Goal: Task Accomplishment & Management: Use online tool/utility

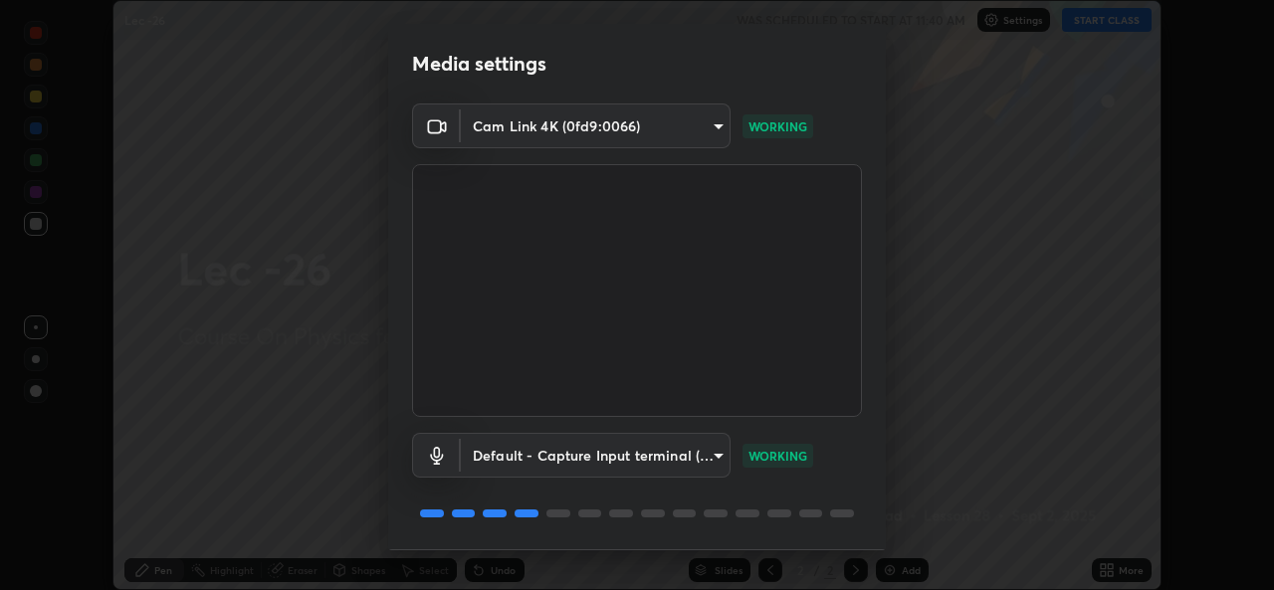
scroll to position [63, 0]
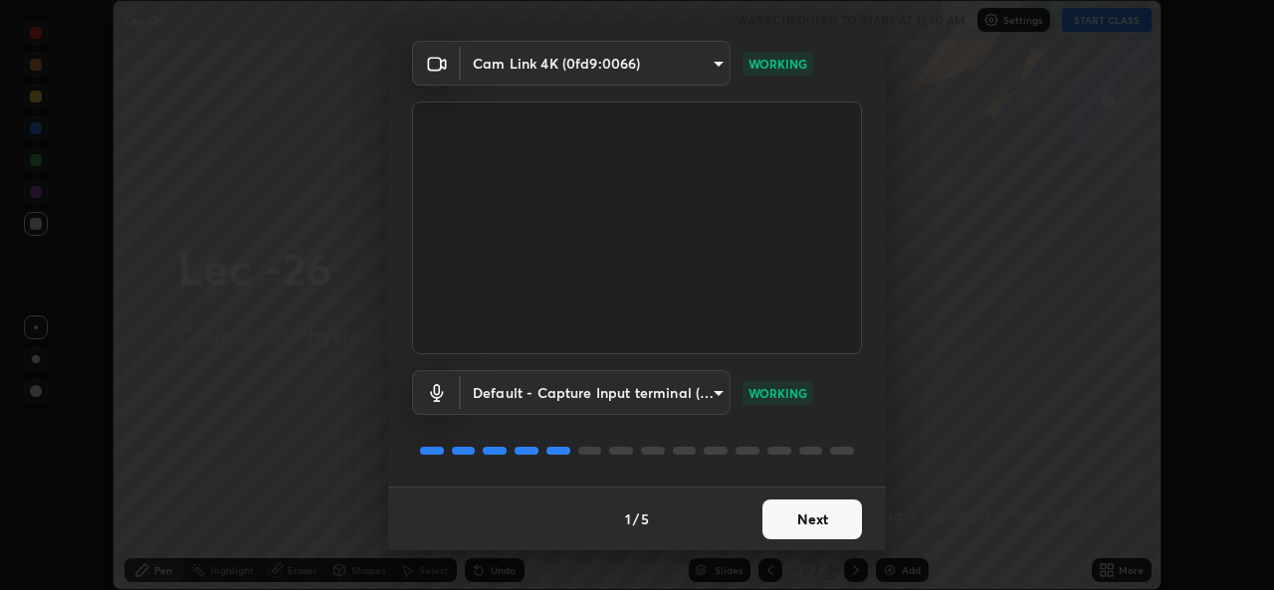
click at [809, 519] on button "Next" at bounding box center [811, 519] width 99 height 40
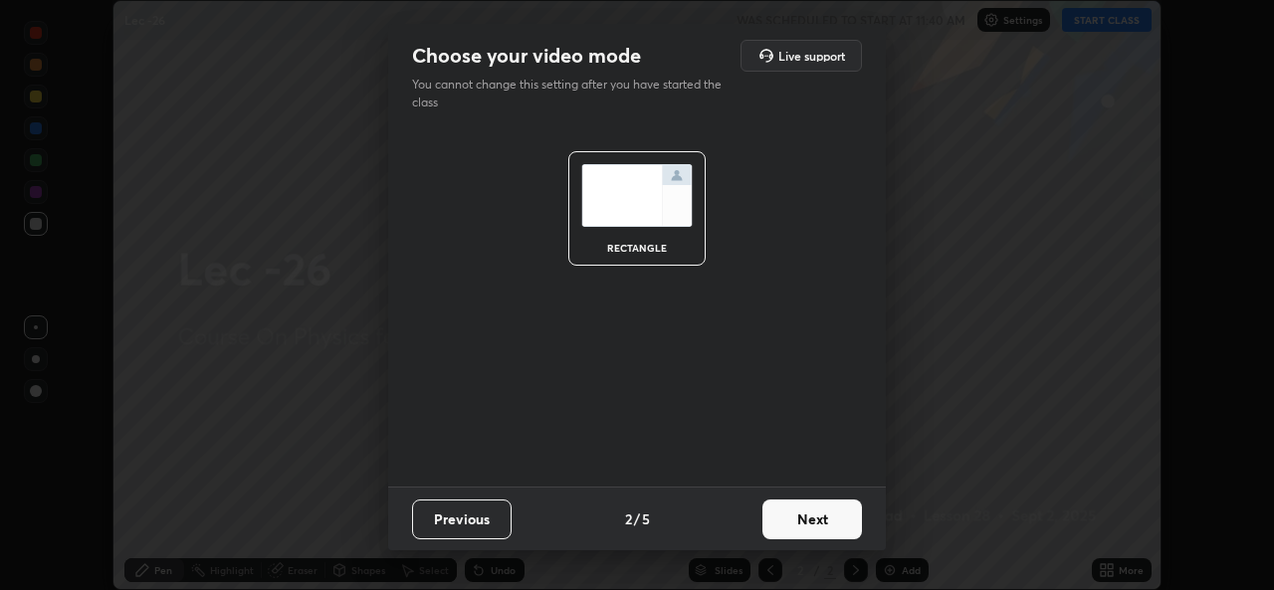
scroll to position [0, 0]
click at [806, 528] on button "Next" at bounding box center [811, 519] width 99 height 40
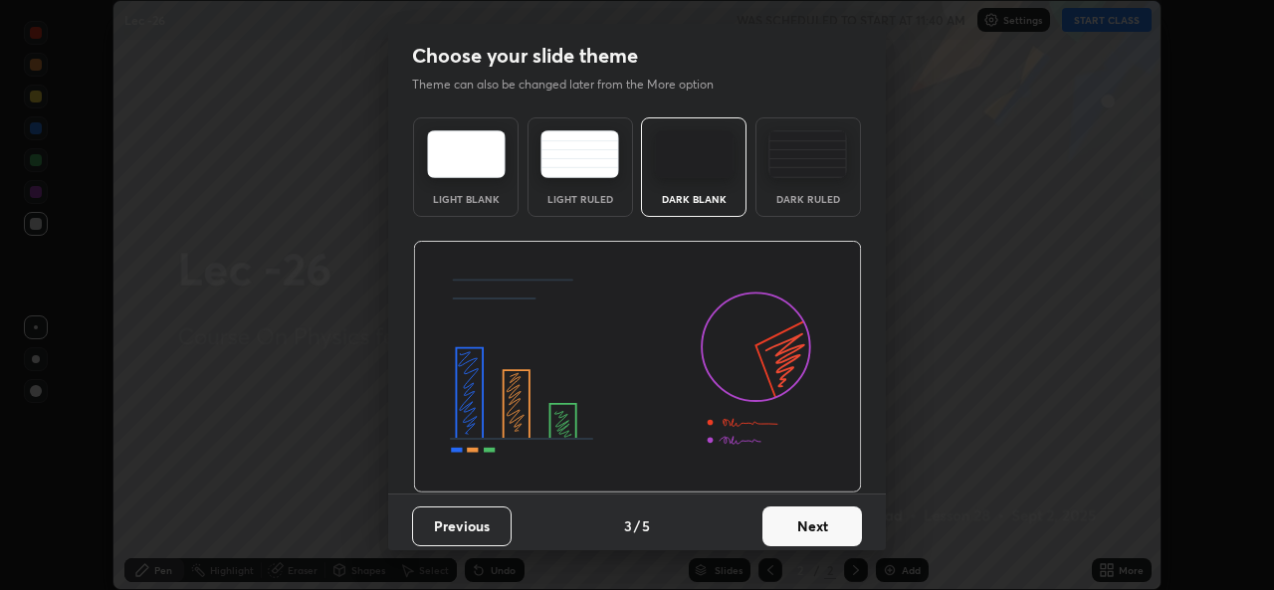
click at [801, 529] on button "Next" at bounding box center [811, 526] width 99 height 40
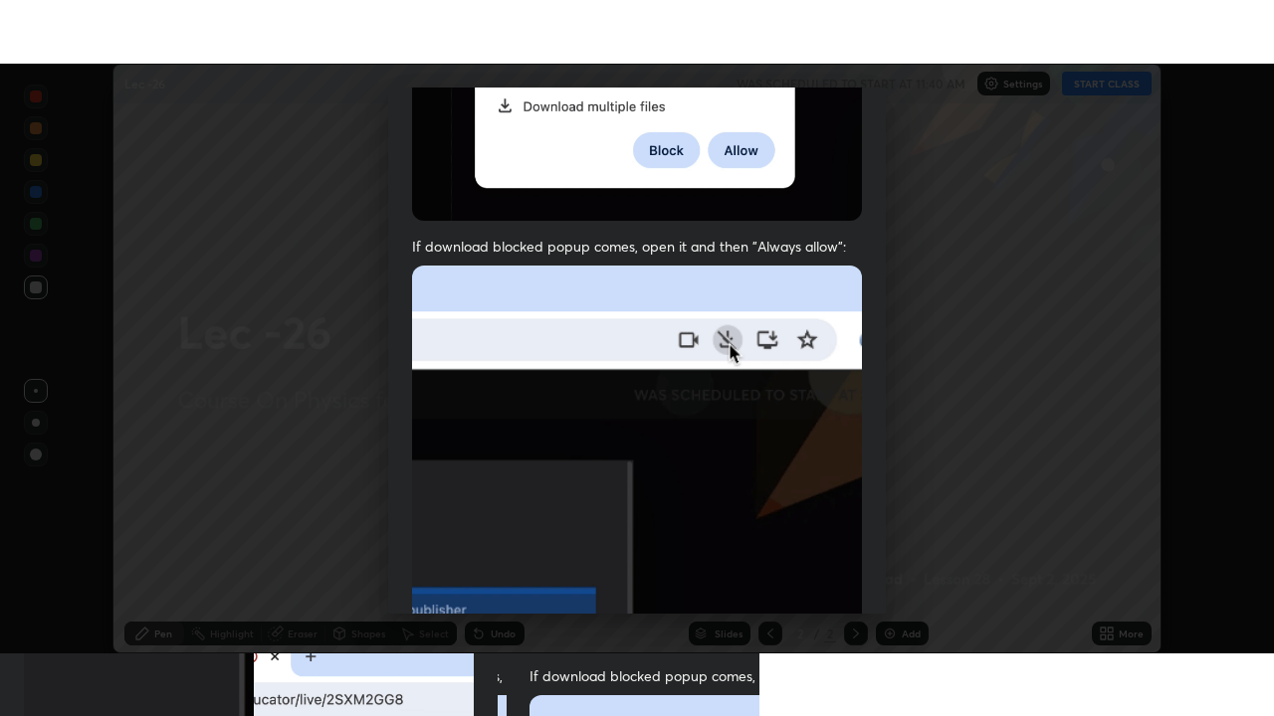
scroll to position [469, 0]
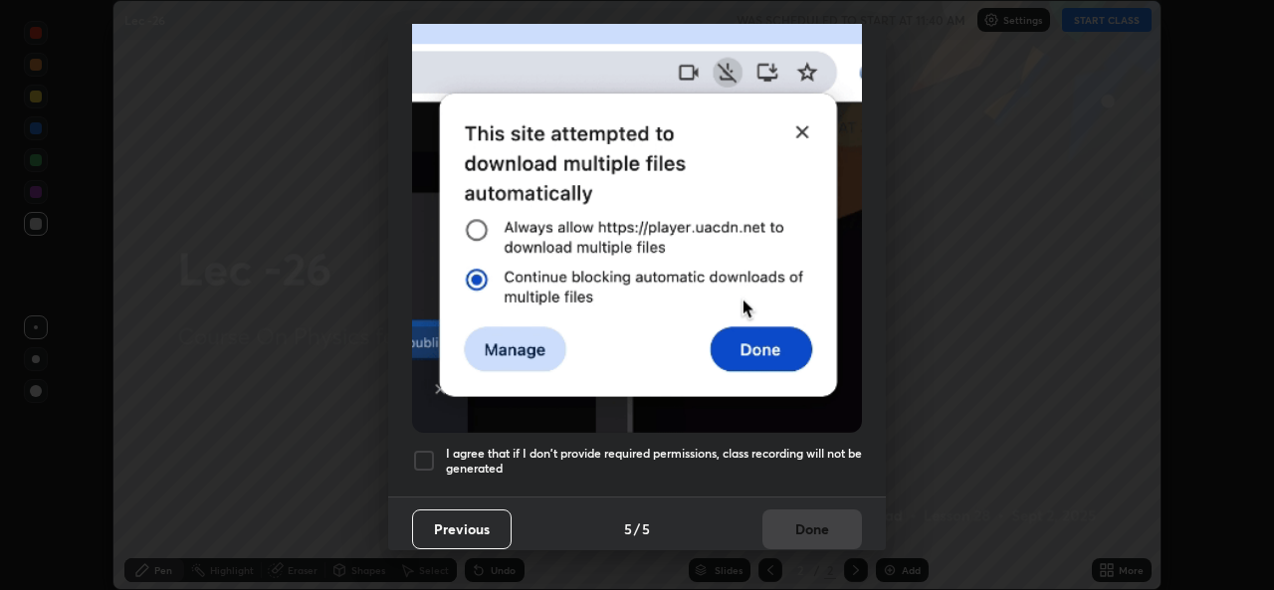
click at [809, 519] on div "Previous 5 / 5 Done" at bounding box center [636, 528] width 497 height 64
click at [425, 454] on div at bounding box center [424, 461] width 24 height 24
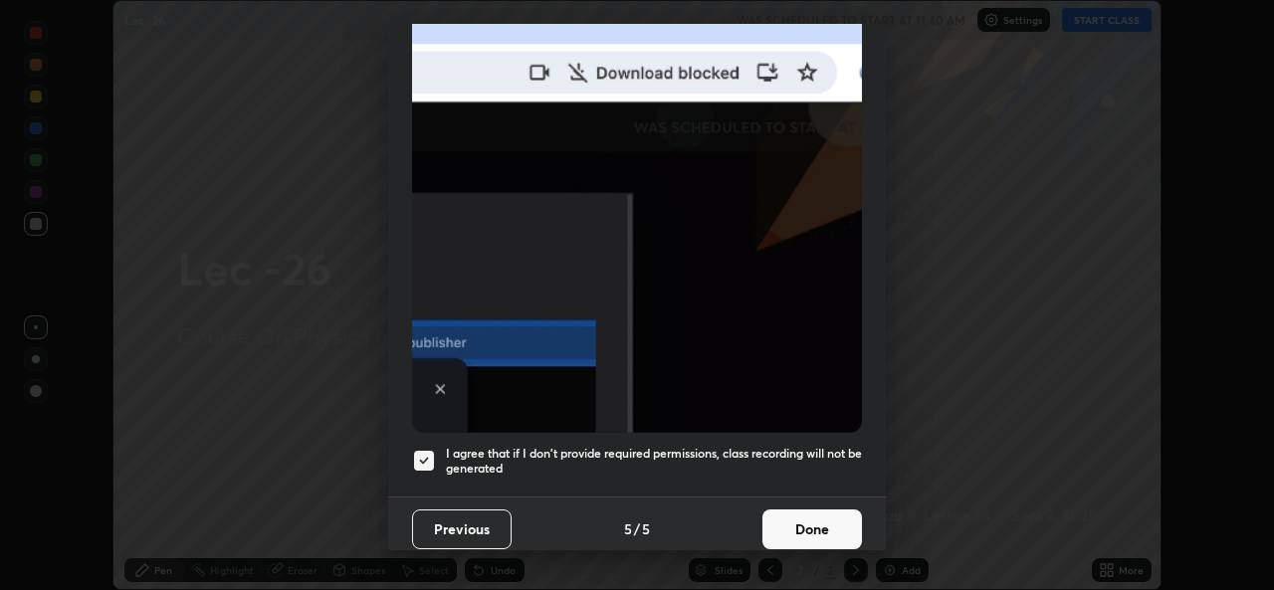
click at [806, 524] on button "Done" at bounding box center [811, 529] width 99 height 40
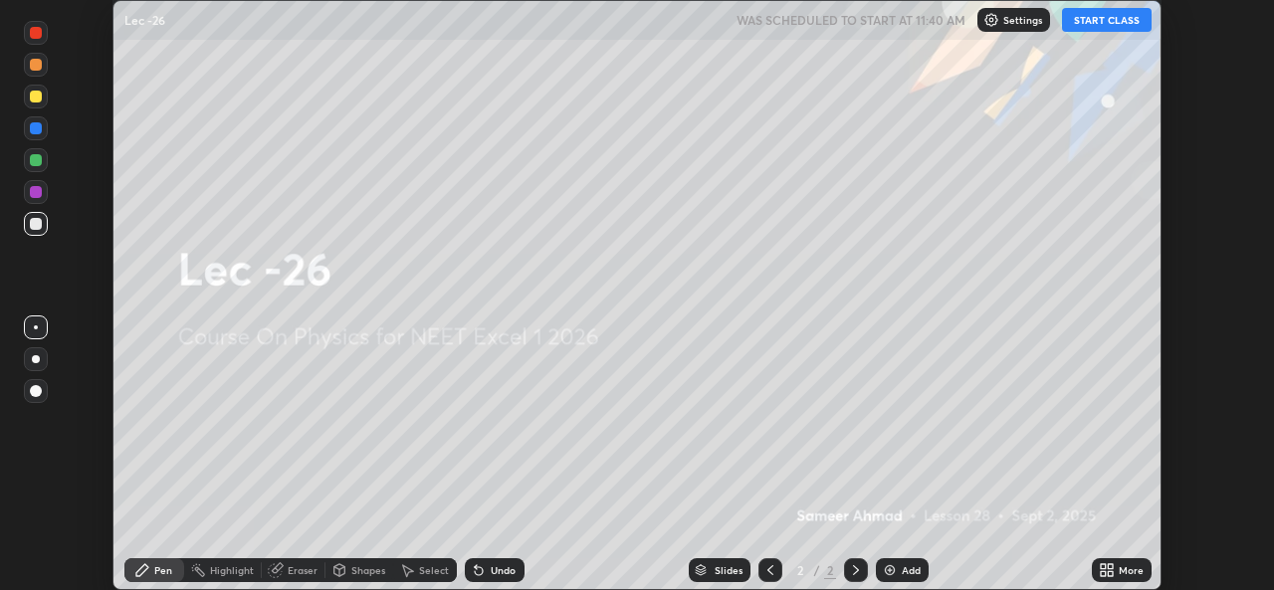
click at [1106, 23] on button "START CLASS" at bounding box center [1107, 20] width 90 height 24
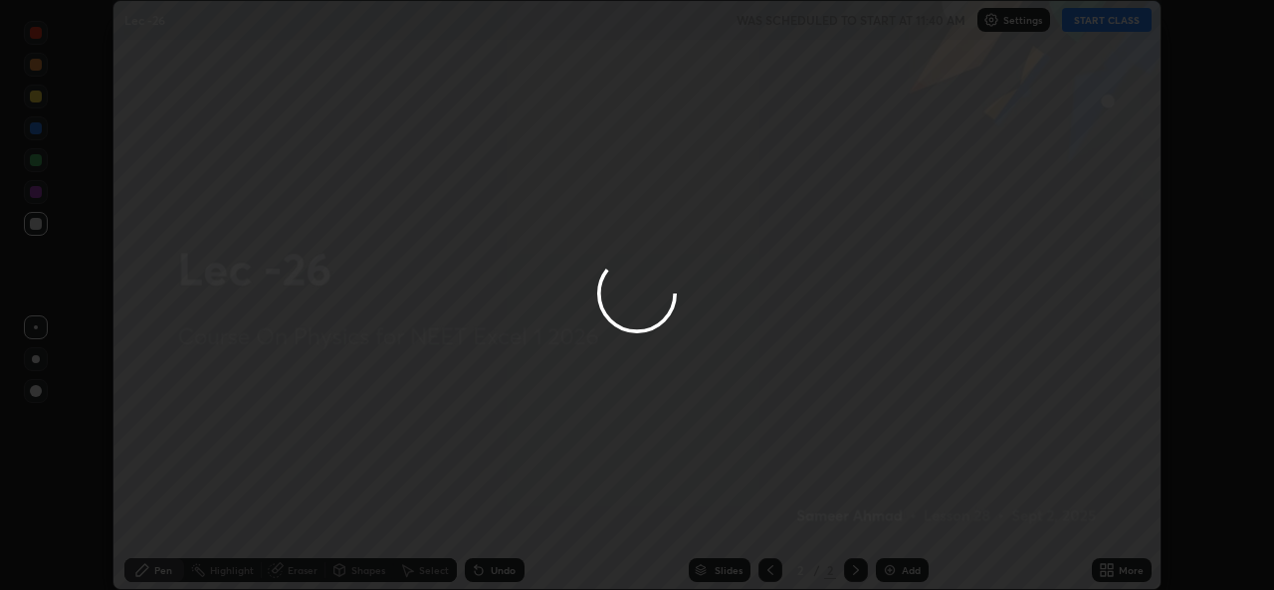
click at [1128, 574] on div at bounding box center [637, 295] width 1274 height 590
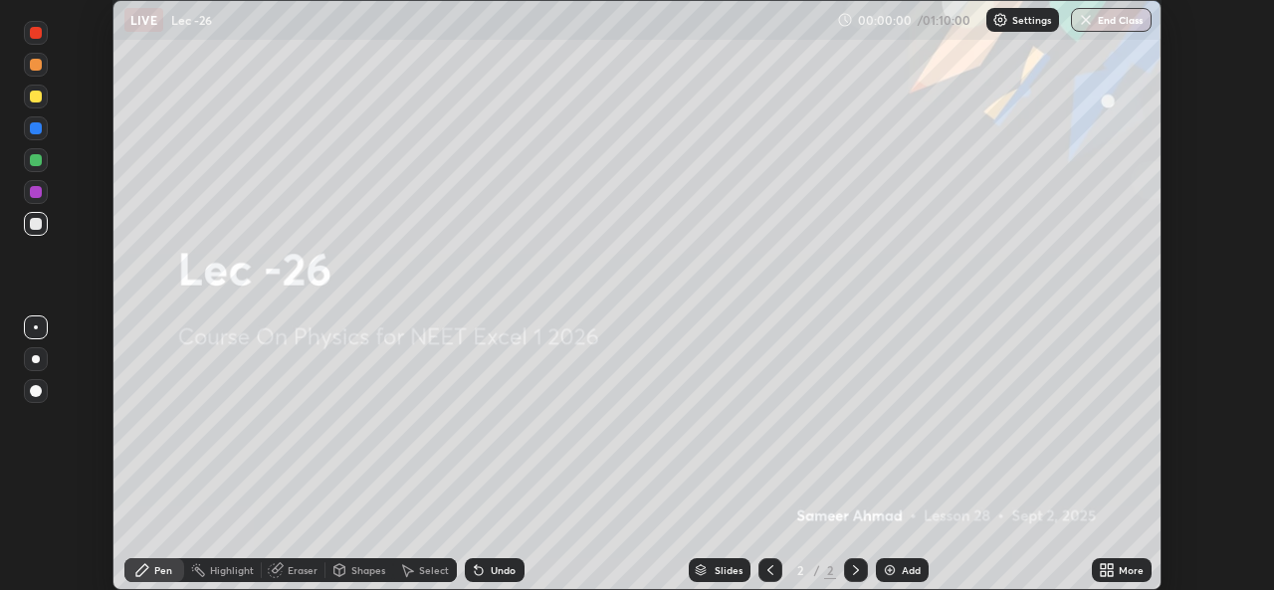
click at [1123, 569] on div "More" at bounding box center [1130, 570] width 25 height 10
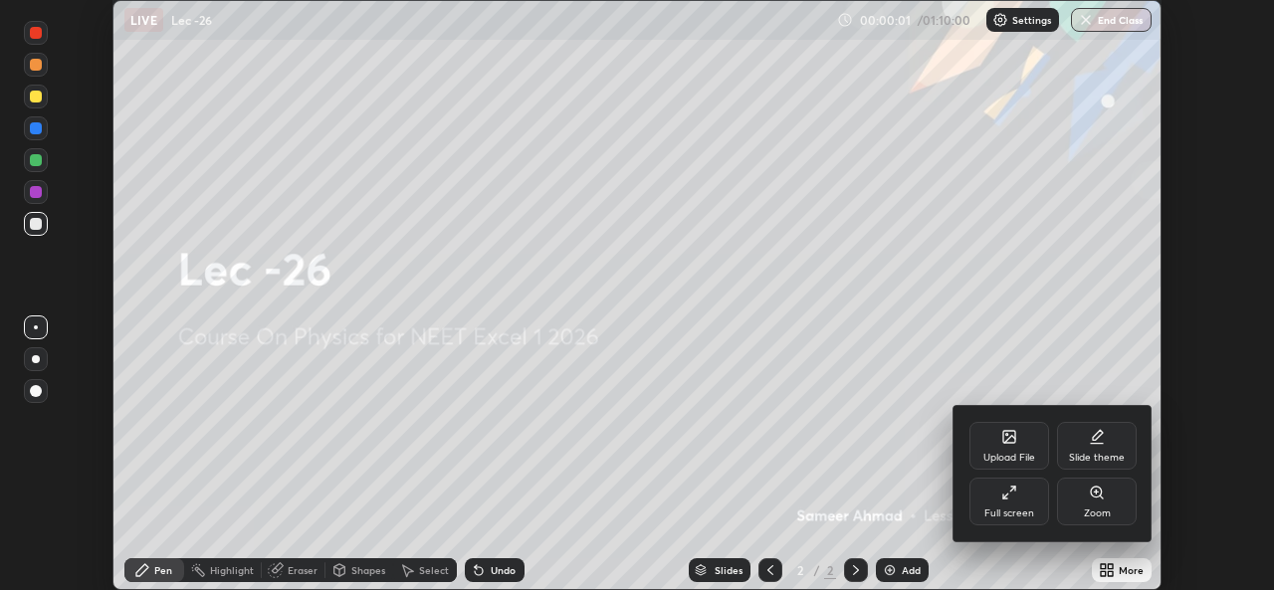
click at [1014, 503] on div "Full screen" at bounding box center [1009, 502] width 80 height 48
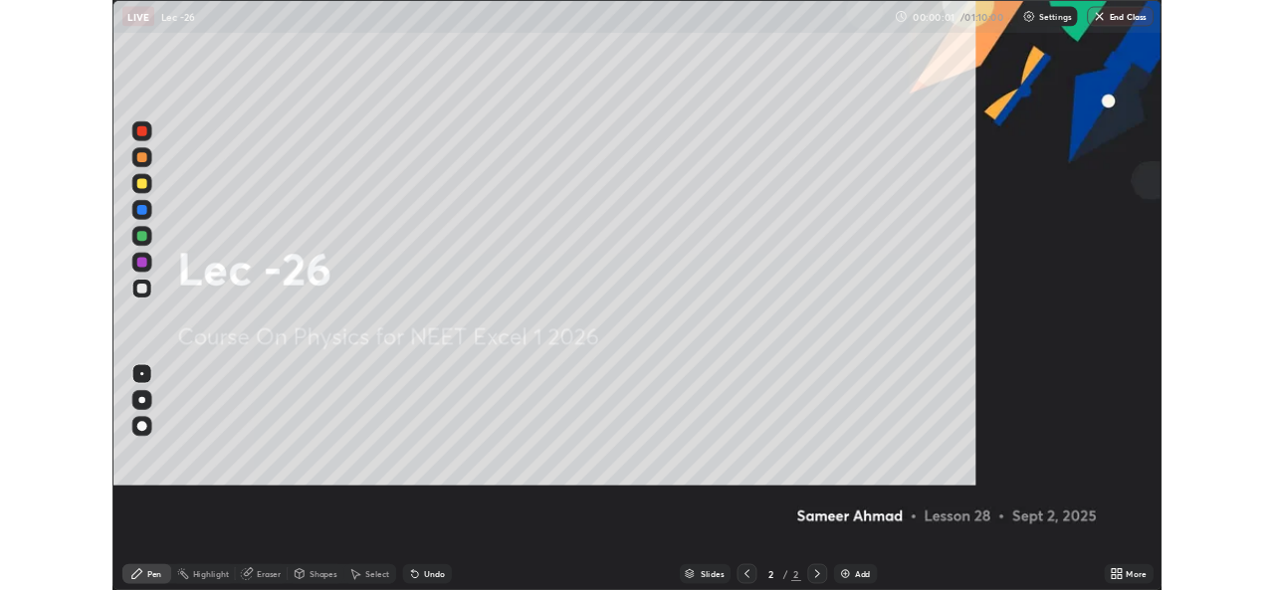
scroll to position [716, 1274]
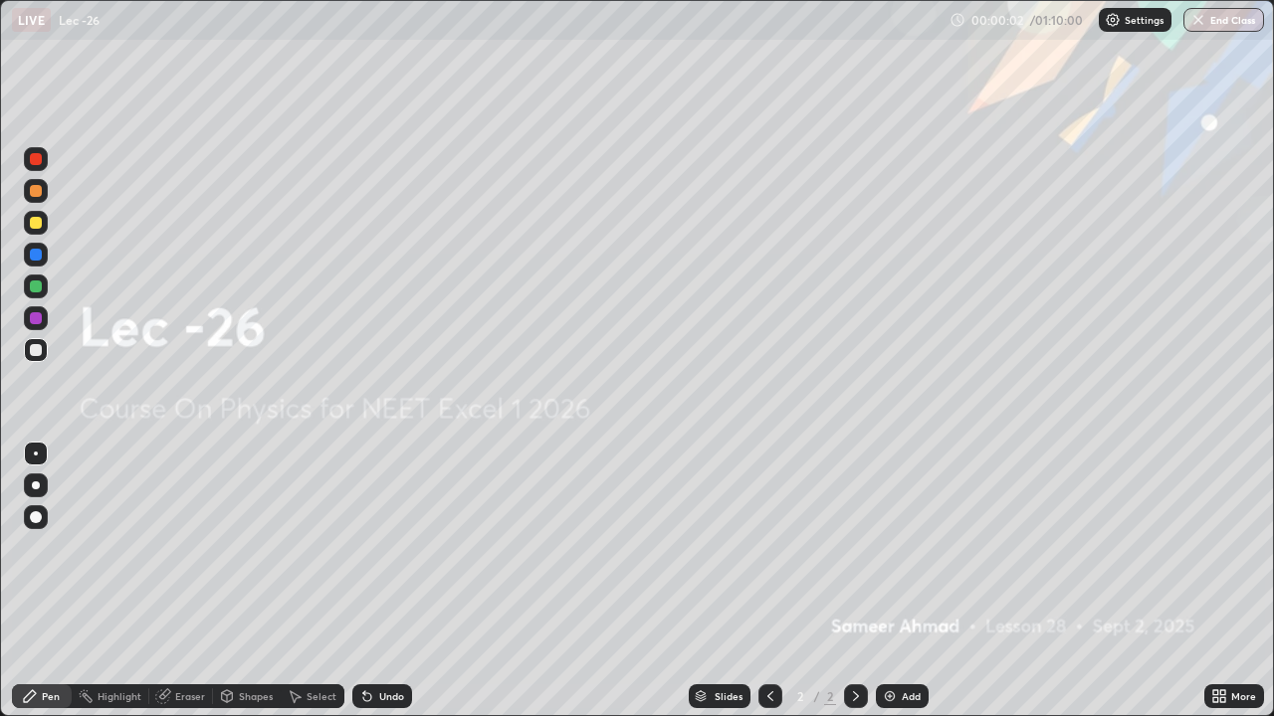
click at [893, 589] on img at bounding box center [890, 696] width 16 height 16
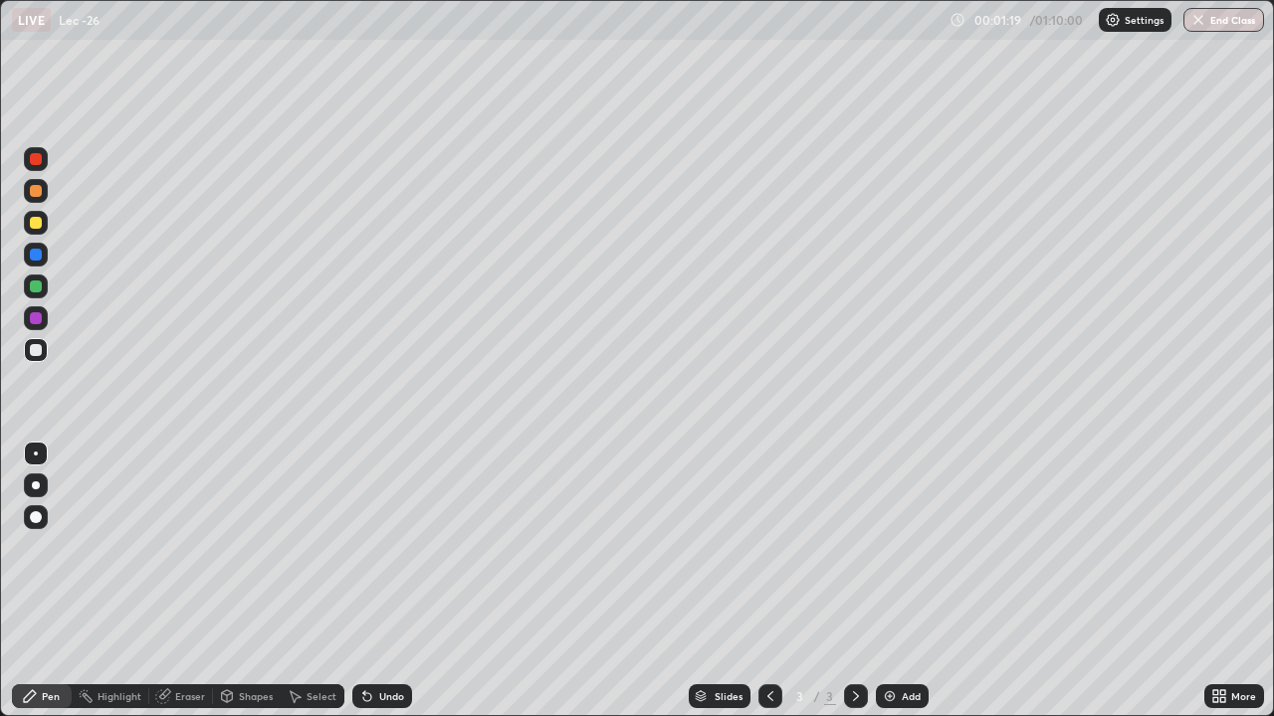
click at [382, 589] on div "Undo" at bounding box center [391, 696] width 25 height 10
click at [381, 589] on div "Undo" at bounding box center [391, 696] width 25 height 10
click at [379, 589] on div "Undo" at bounding box center [382, 697] width 60 height 24
click at [380, 589] on div "Undo" at bounding box center [382, 697] width 60 height 24
click at [379, 589] on div "Undo" at bounding box center [382, 697] width 60 height 24
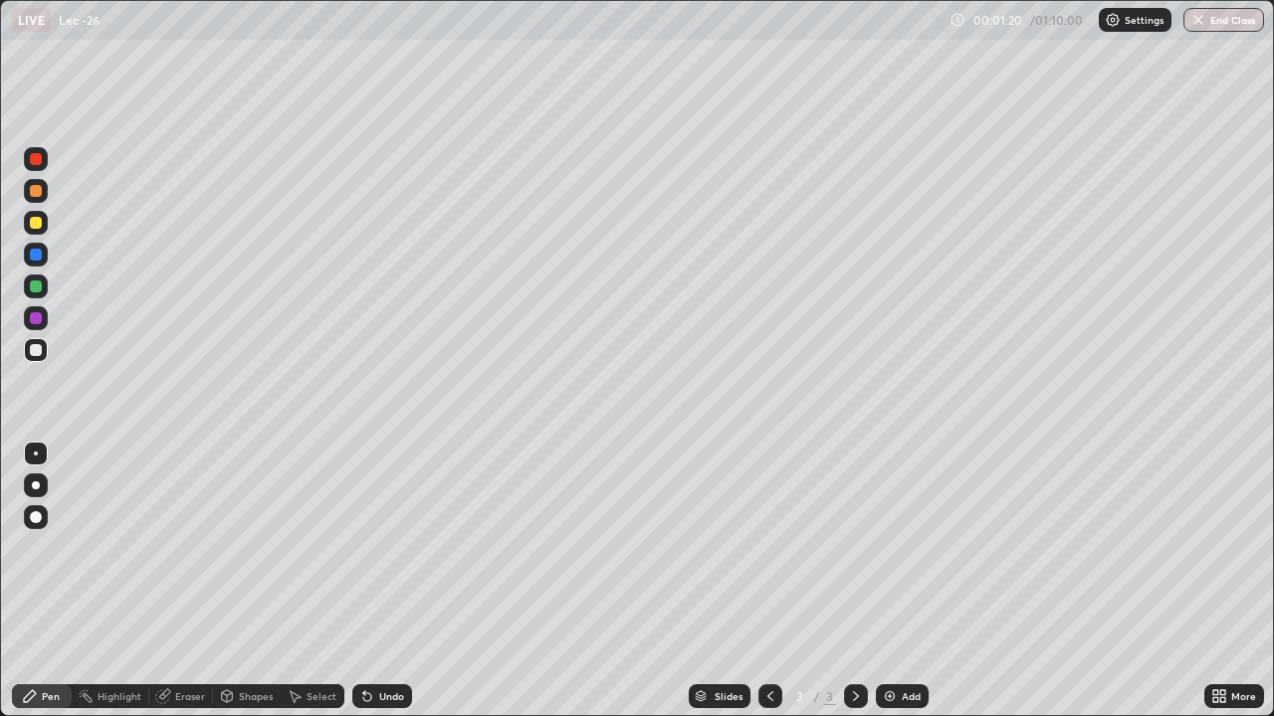
click at [379, 589] on div "Undo" at bounding box center [382, 697] width 60 height 24
click at [380, 589] on div "Undo" at bounding box center [382, 697] width 60 height 24
click at [382, 589] on div "Undo" at bounding box center [382, 697] width 60 height 24
click at [380, 589] on div "Undo" at bounding box center [382, 697] width 60 height 24
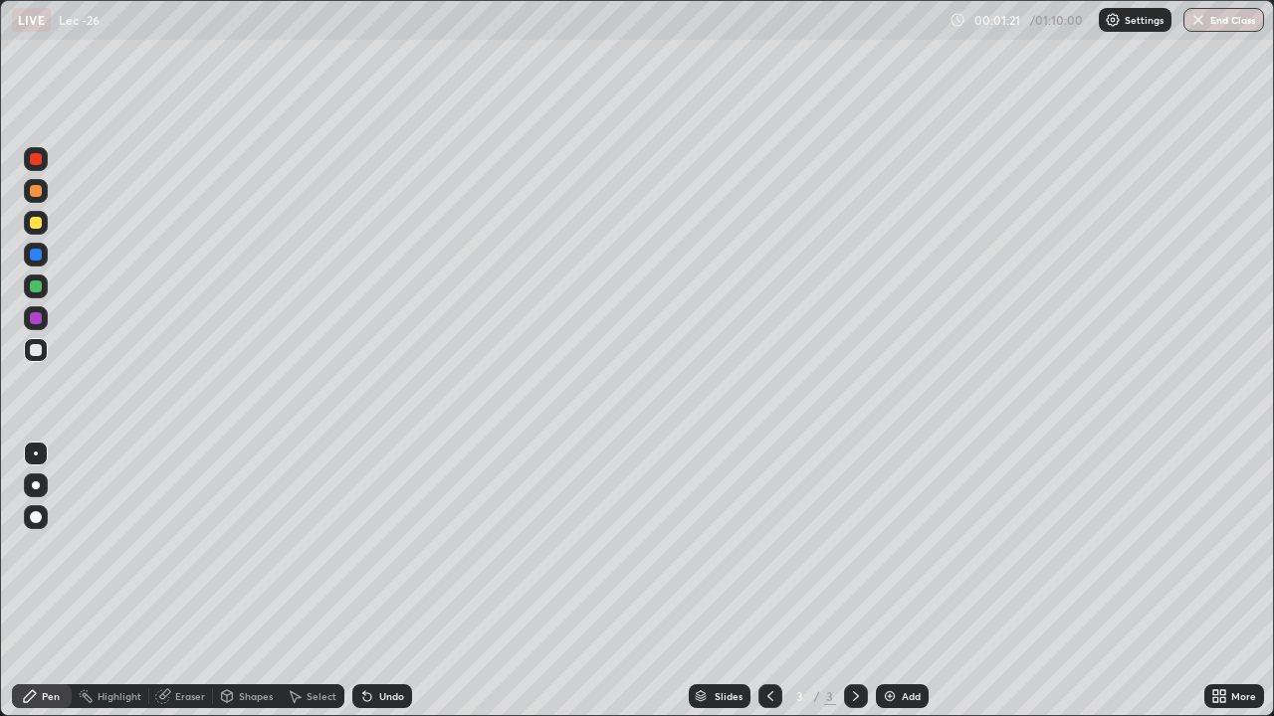
click at [380, 589] on div "Undo" at bounding box center [382, 697] width 60 height 24
click at [381, 589] on div "Undo" at bounding box center [382, 697] width 60 height 24
click at [378, 589] on div "Undo" at bounding box center [382, 697] width 60 height 24
click at [374, 589] on div "Undo" at bounding box center [382, 697] width 60 height 24
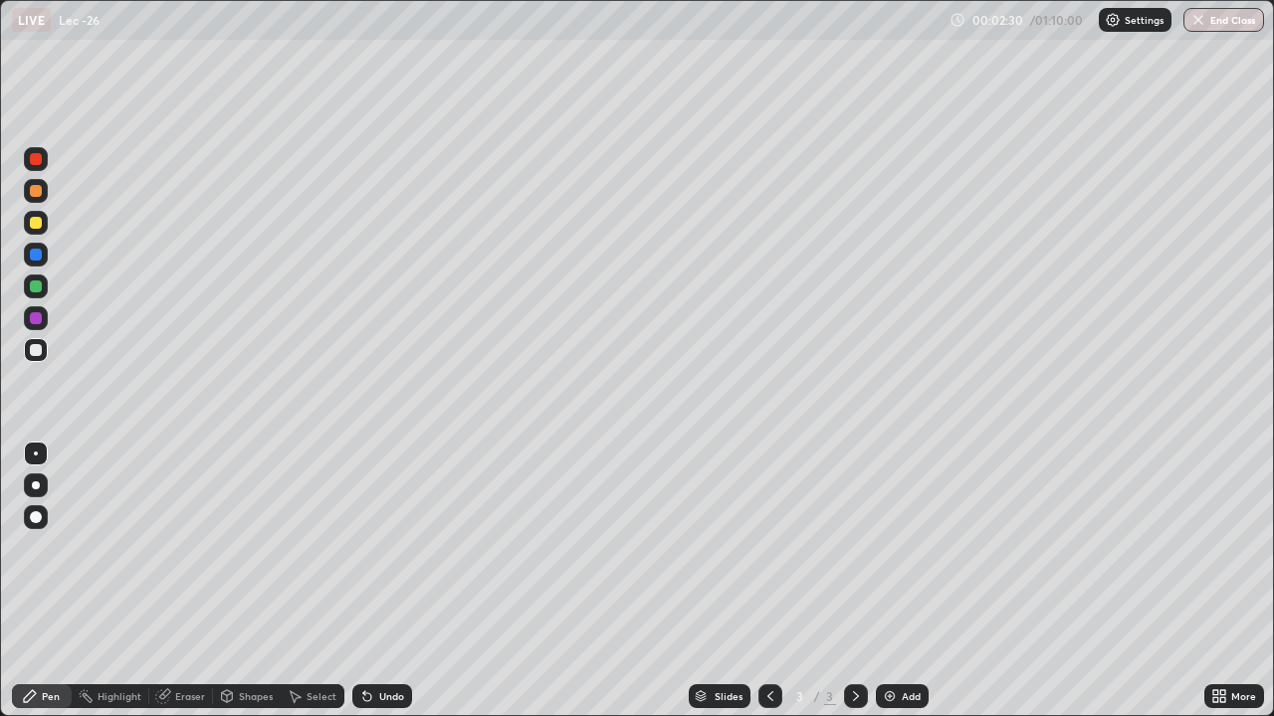
click at [301, 589] on div "Select" at bounding box center [313, 697] width 64 height 24
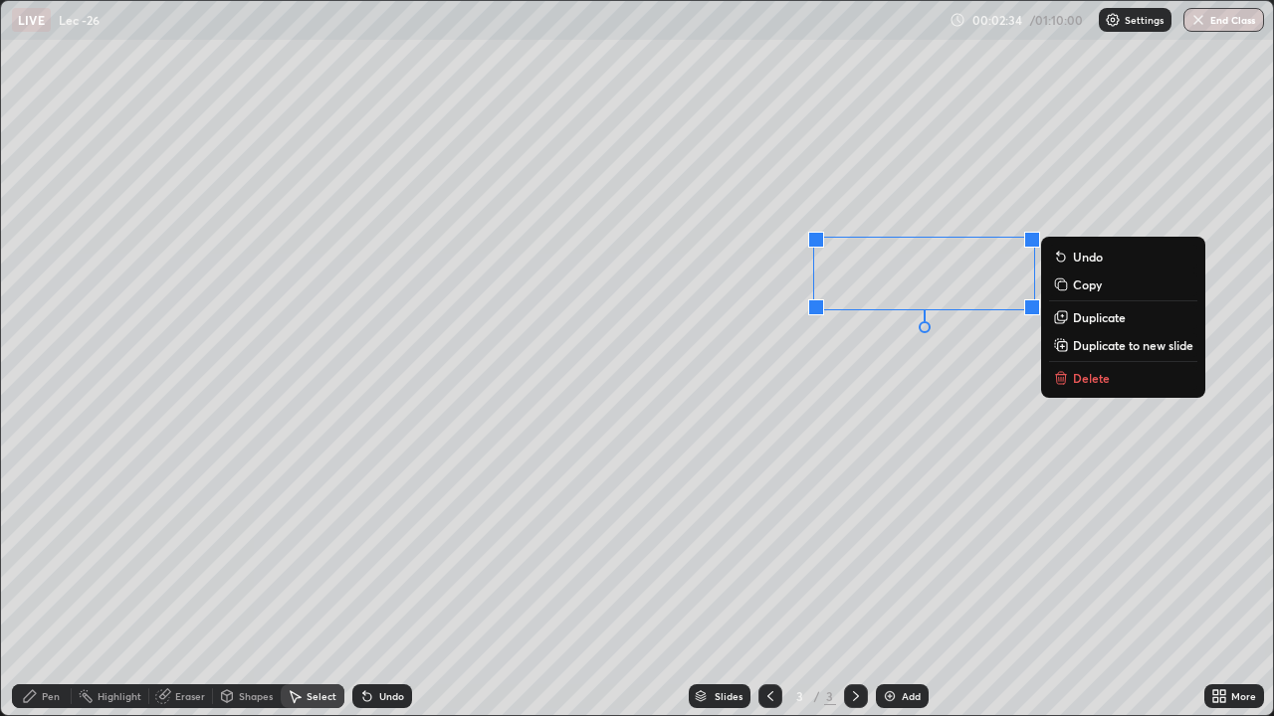
click at [36, 589] on icon at bounding box center [30, 696] width 16 height 16
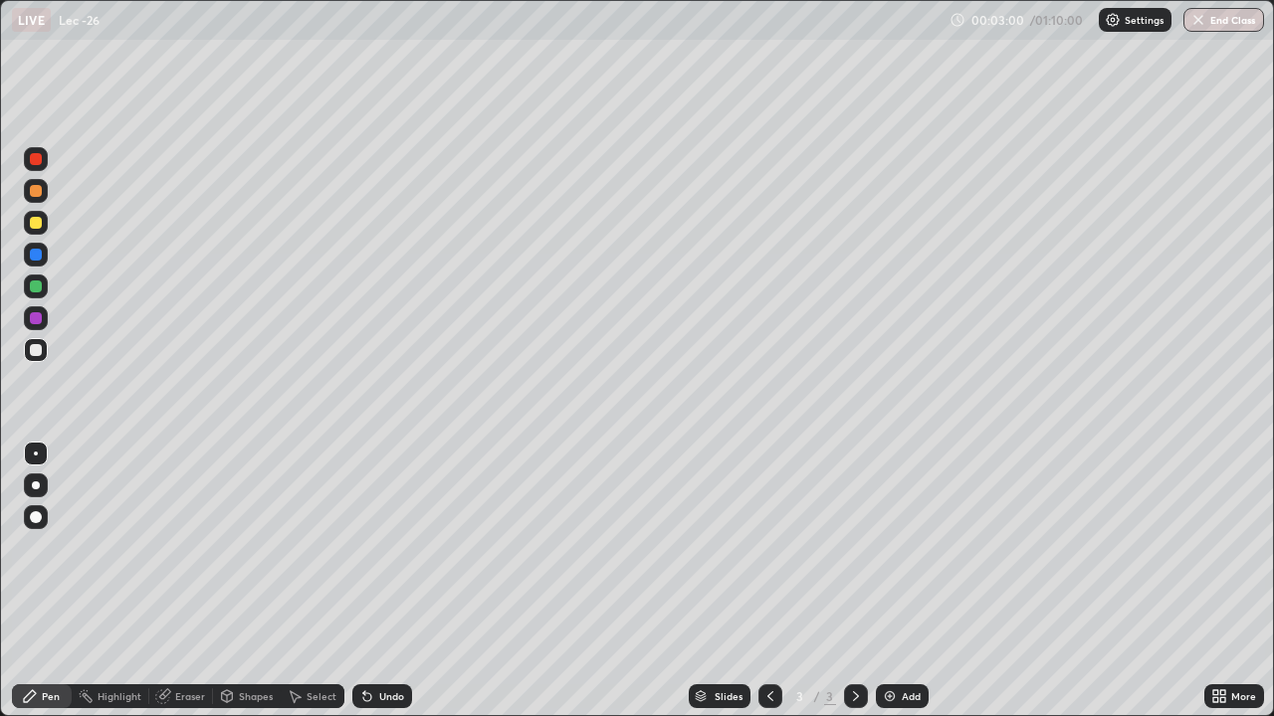
click at [909, 589] on div "Add" at bounding box center [910, 696] width 19 height 10
click at [388, 589] on div "Undo" at bounding box center [382, 697] width 60 height 24
click at [318, 589] on div "Select" at bounding box center [321, 696] width 30 height 10
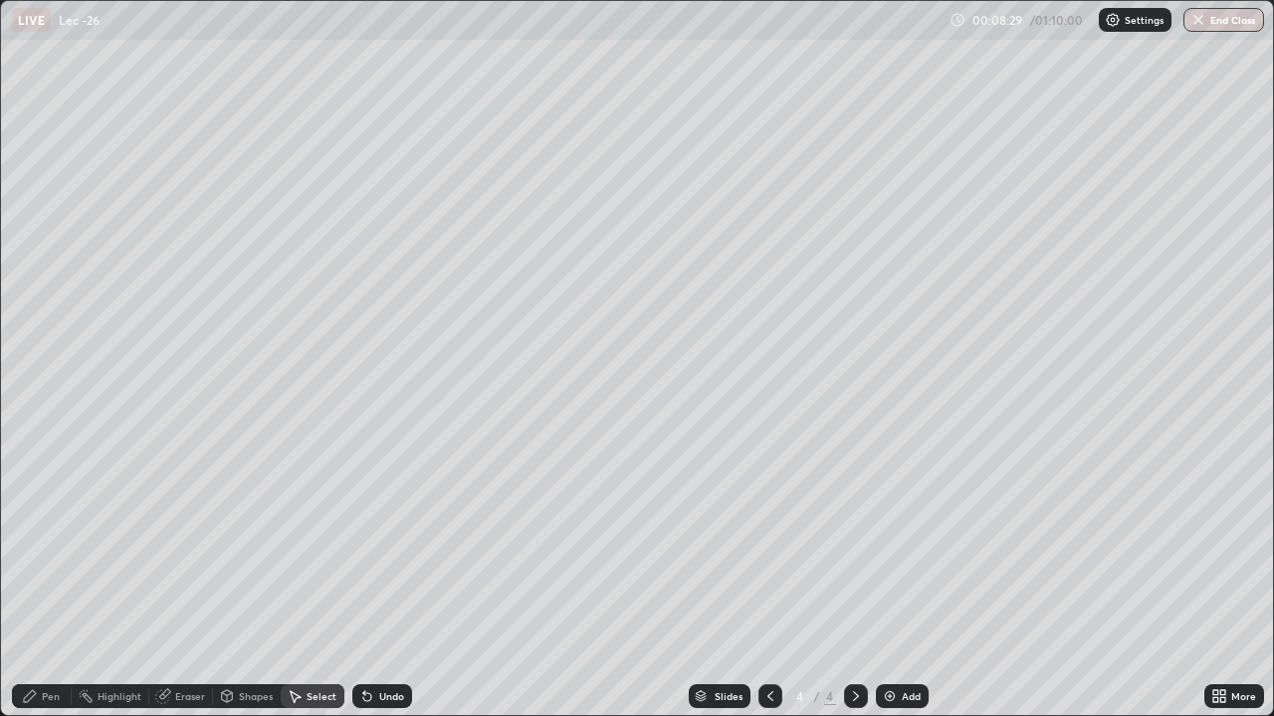
click at [50, 589] on div "Pen" at bounding box center [51, 696] width 18 height 10
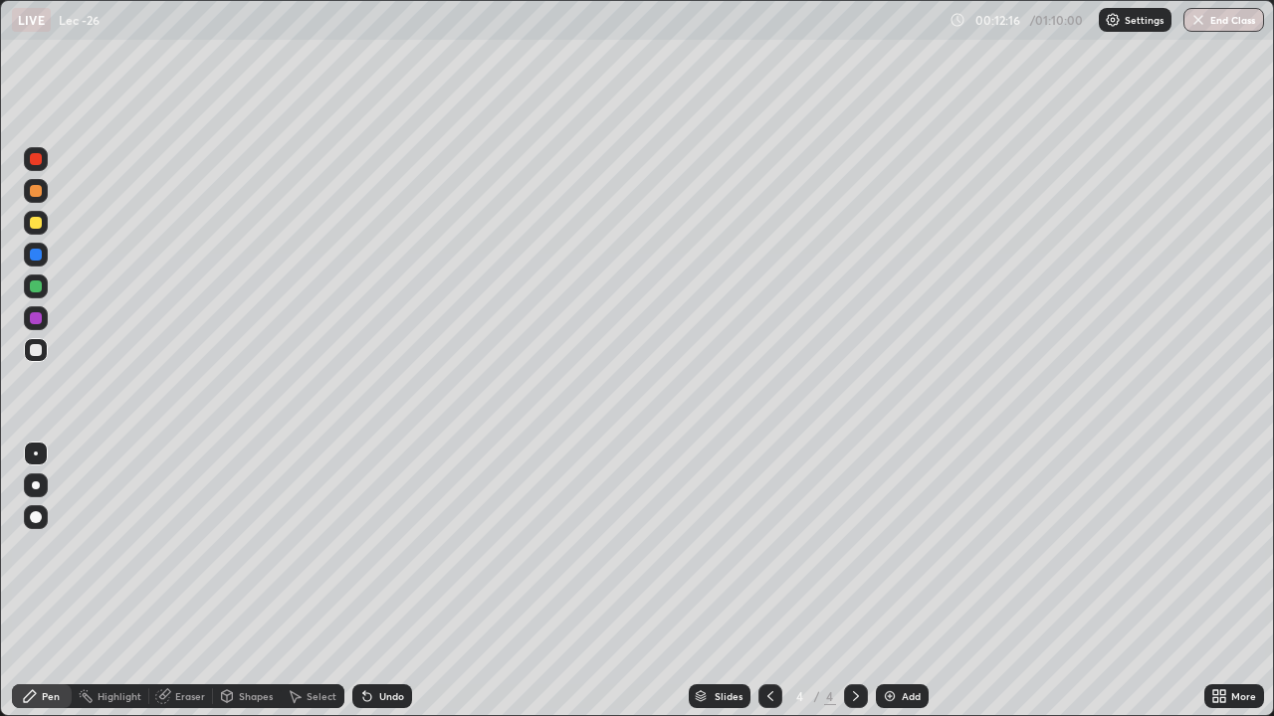
click at [907, 589] on div "Add" at bounding box center [910, 696] width 19 height 10
click at [375, 589] on div "Undo" at bounding box center [382, 697] width 60 height 24
click at [374, 589] on div "Undo" at bounding box center [382, 697] width 60 height 24
click at [366, 589] on icon at bounding box center [367, 697] width 8 height 8
click at [364, 589] on icon at bounding box center [367, 697] width 8 height 8
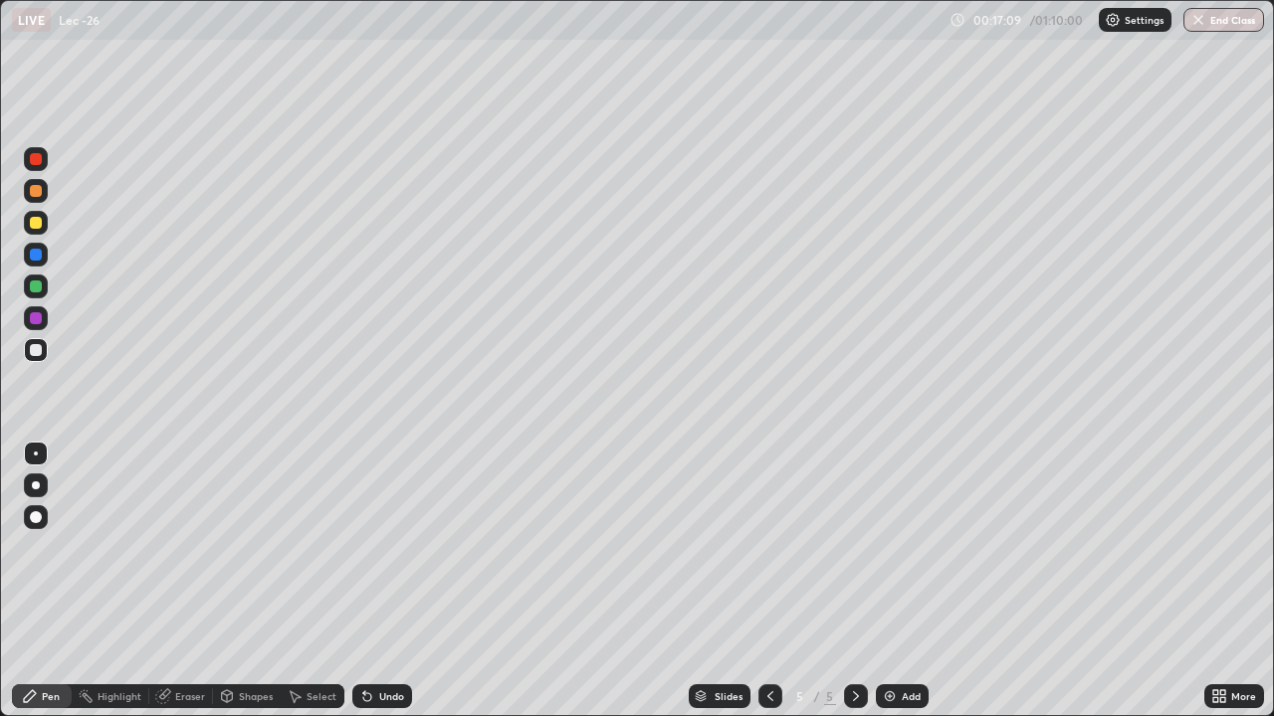
click at [363, 589] on icon at bounding box center [367, 697] width 8 height 8
click at [361, 589] on icon at bounding box center [367, 696] width 16 height 16
click at [359, 589] on icon at bounding box center [367, 696] width 16 height 16
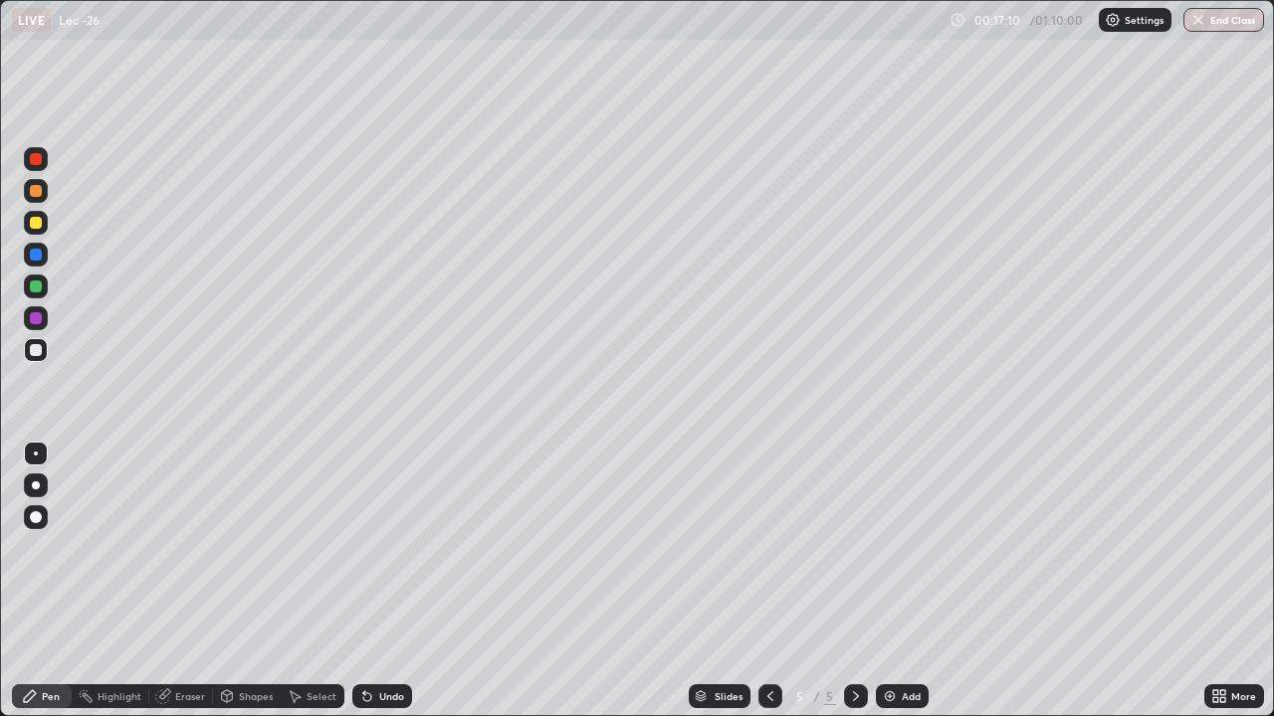
click at [364, 589] on icon at bounding box center [367, 697] width 8 height 8
click at [363, 589] on icon at bounding box center [367, 697] width 8 height 8
click at [896, 589] on div "Add" at bounding box center [902, 697] width 53 height 24
click at [379, 589] on div "Undo" at bounding box center [391, 696] width 25 height 10
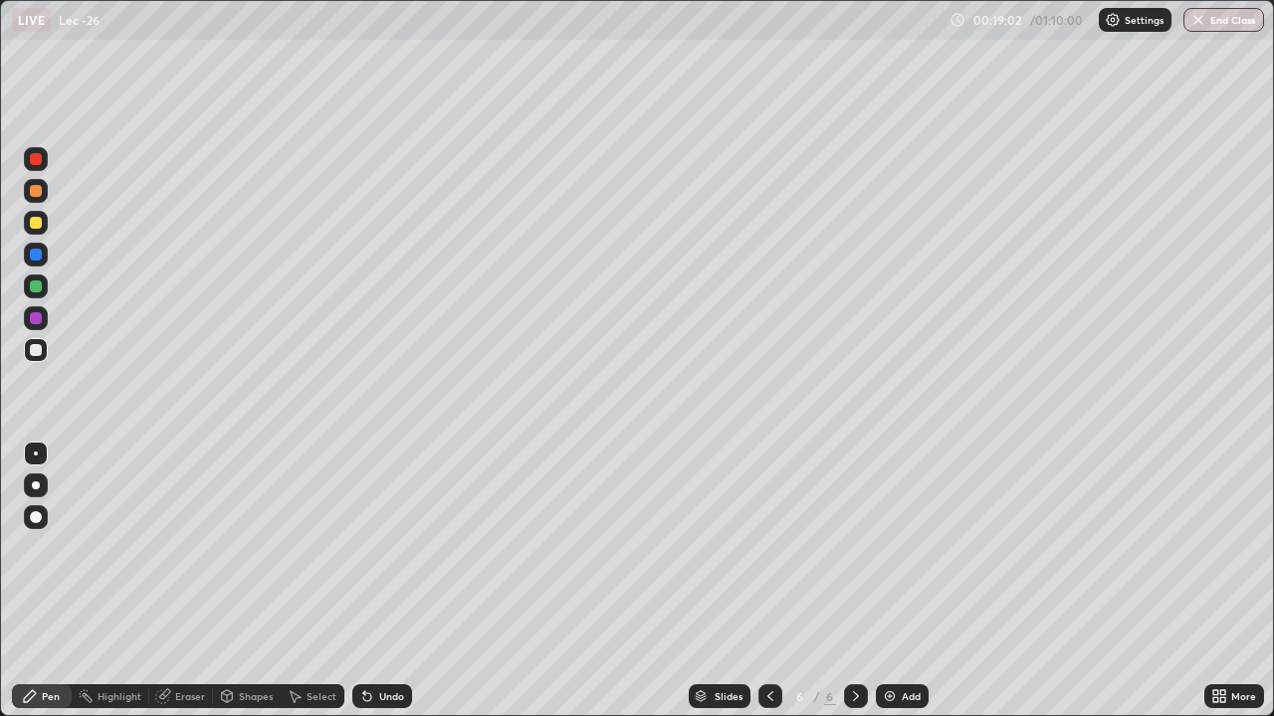
click at [384, 589] on div "Undo" at bounding box center [391, 696] width 25 height 10
click at [383, 589] on div "Undo" at bounding box center [391, 696] width 25 height 10
click at [37, 283] on div at bounding box center [36, 287] width 12 height 12
click at [35, 350] on div at bounding box center [36, 350] width 12 height 12
click at [303, 589] on div "Select" at bounding box center [313, 697] width 64 height 24
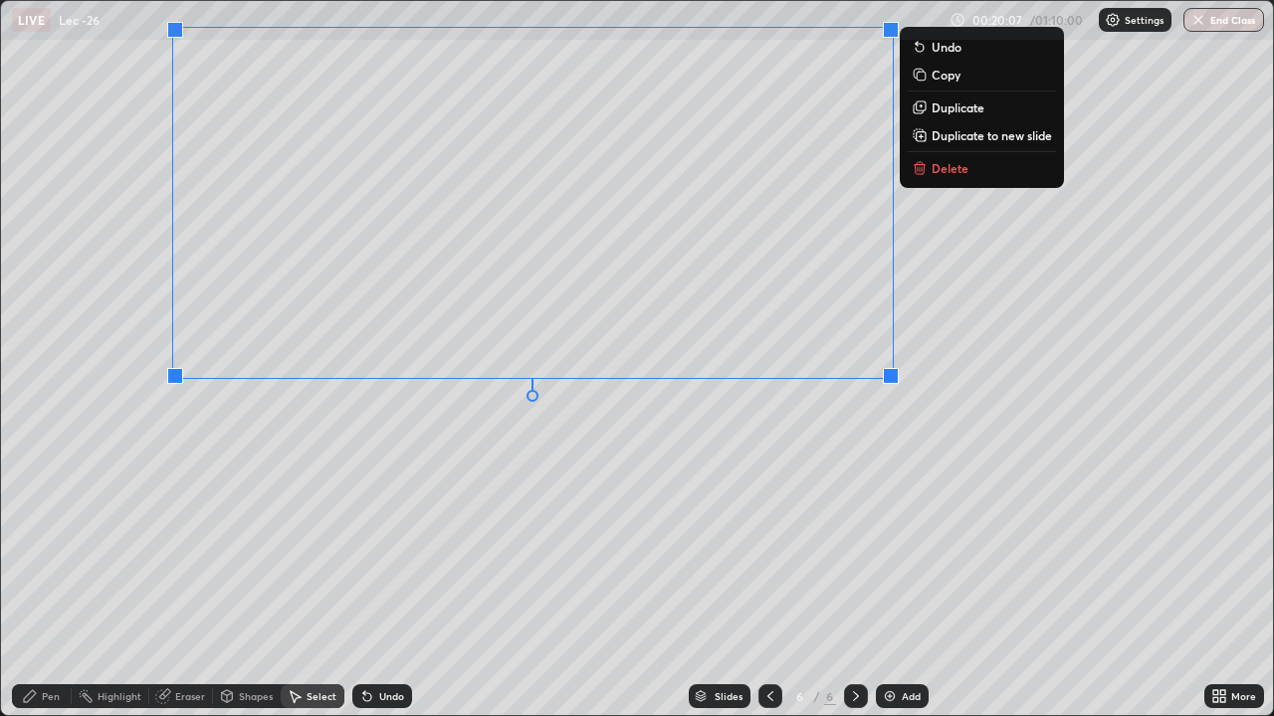
click at [47, 589] on div "Pen" at bounding box center [51, 696] width 18 height 10
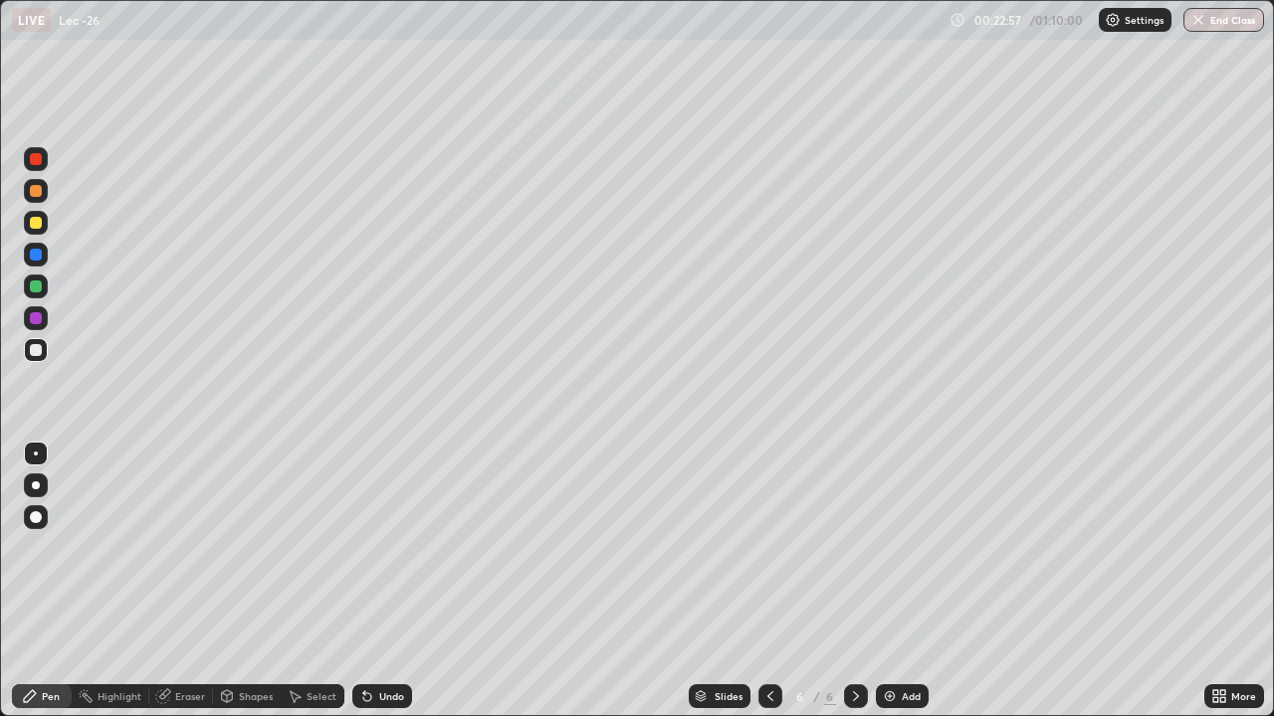
click at [897, 589] on div "Add" at bounding box center [902, 697] width 53 height 24
click at [384, 589] on div "Undo" at bounding box center [391, 696] width 25 height 10
click at [384, 589] on div "Undo" at bounding box center [382, 697] width 60 height 24
click at [381, 589] on div "Undo" at bounding box center [391, 696] width 25 height 10
click at [762, 589] on div at bounding box center [770, 697] width 24 height 24
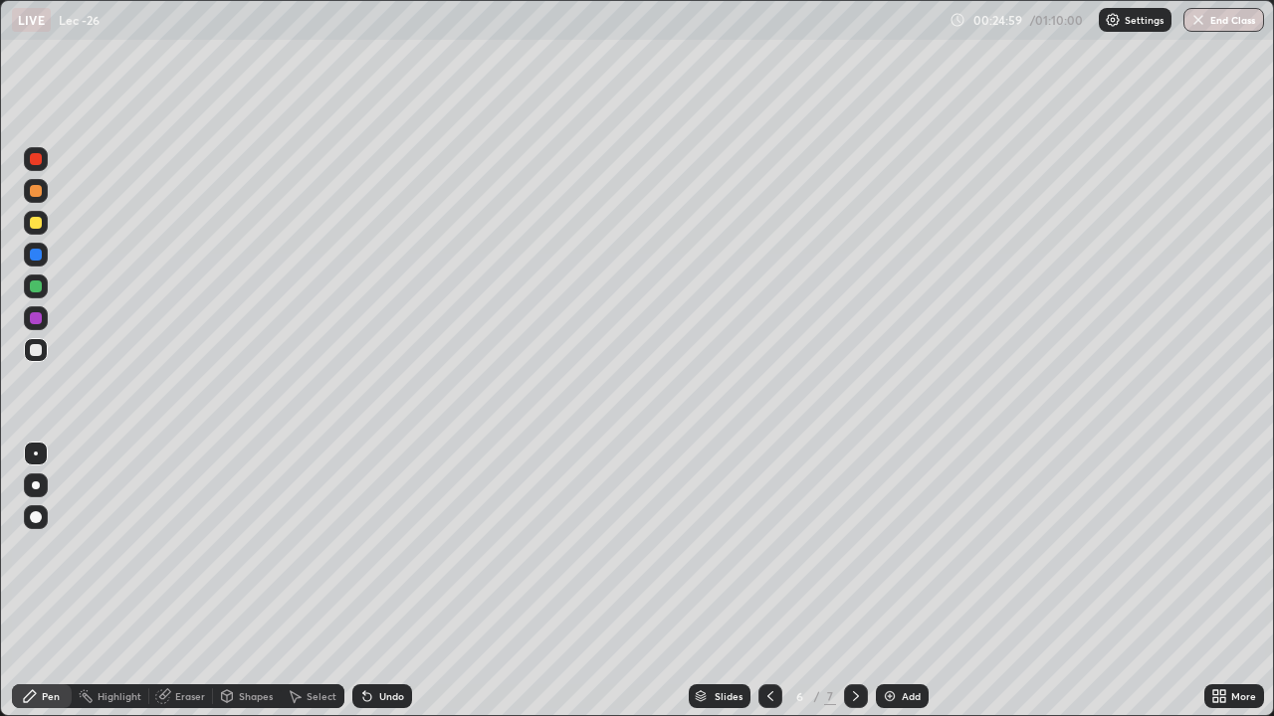
click at [853, 589] on icon at bounding box center [856, 696] width 16 height 16
click at [768, 589] on icon at bounding box center [770, 696] width 16 height 16
click at [854, 589] on icon at bounding box center [856, 696] width 16 height 16
click at [901, 589] on div "Add" at bounding box center [910, 696] width 19 height 10
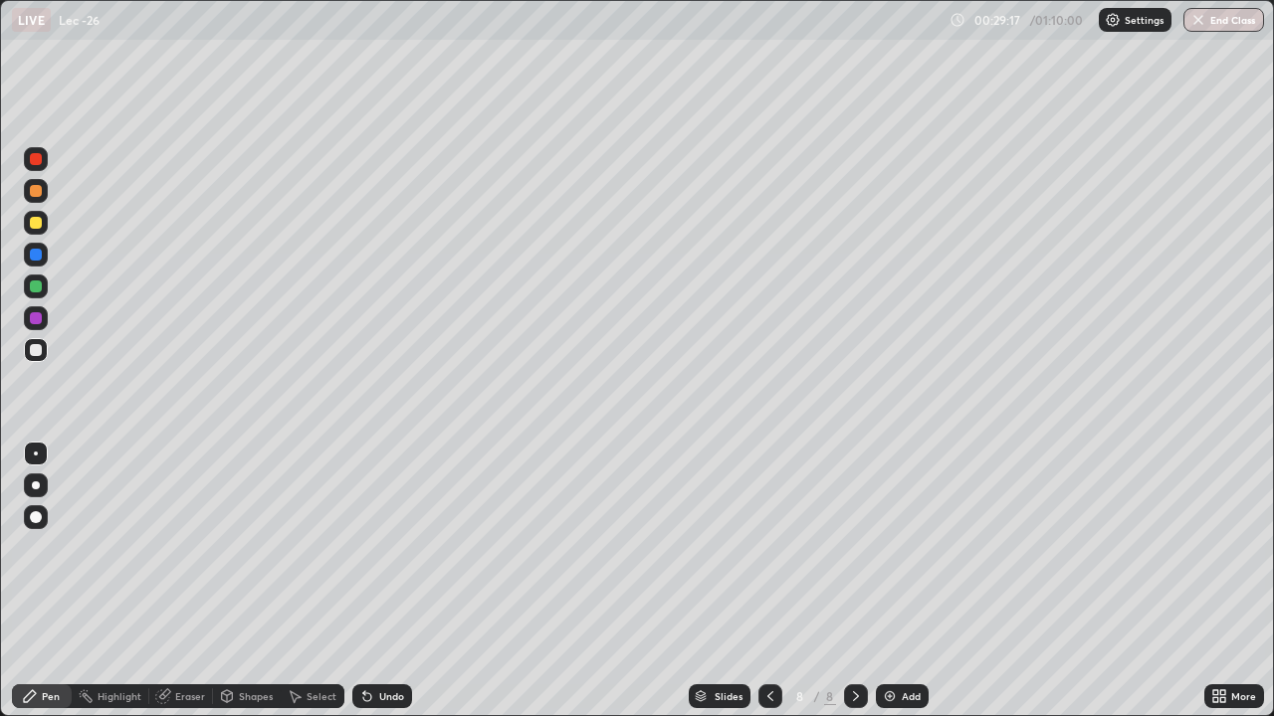
click at [767, 589] on icon at bounding box center [770, 696] width 16 height 16
click at [765, 589] on icon at bounding box center [770, 696] width 16 height 16
click at [853, 589] on icon at bounding box center [856, 696] width 16 height 16
click at [853, 589] on icon at bounding box center [856, 696] width 6 height 10
click at [767, 589] on icon at bounding box center [770, 696] width 16 height 16
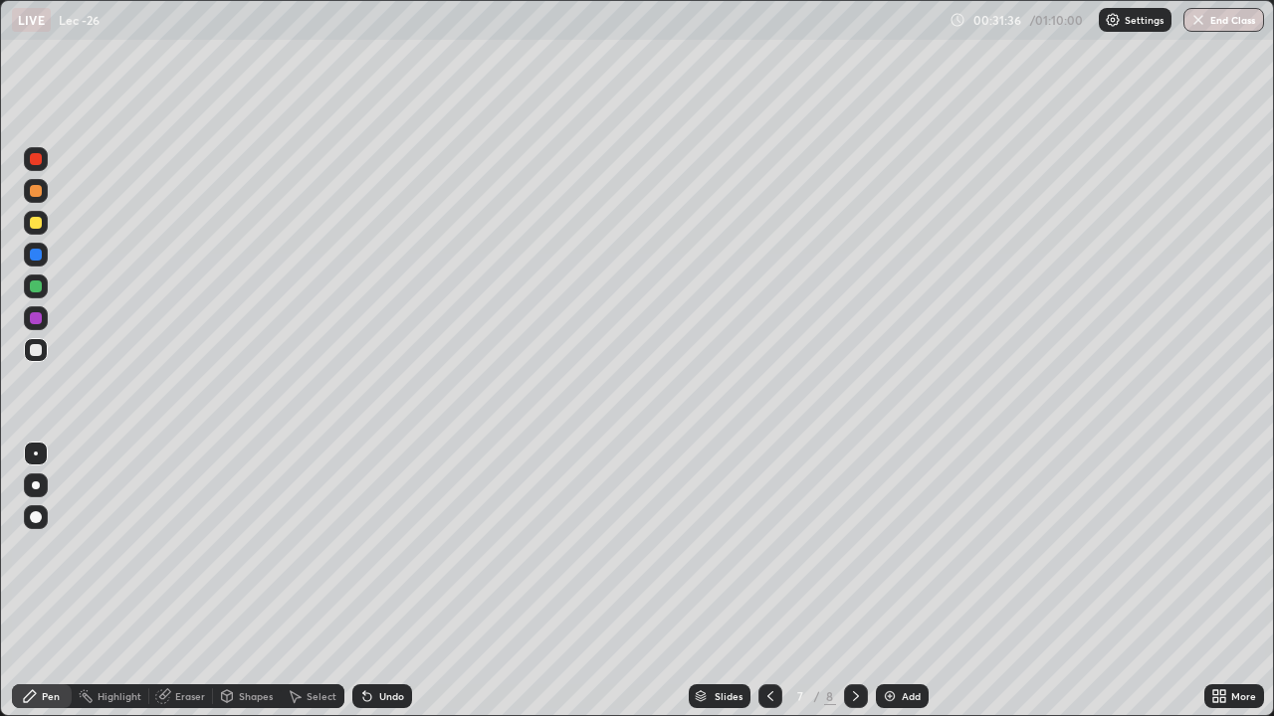
click at [849, 589] on icon at bounding box center [856, 696] width 16 height 16
click at [768, 589] on icon at bounding box center [770, 696] width 16 height 16
click at [854, 589] on icon at bounding box center [856, 696] width 6 height 10
click at [901, 589] on div "Add" at bounding box center [910, 696] width 19 height 10
click at [188, 589] on div "Eraser" at bounding box center [190, 696] width 30 height 10
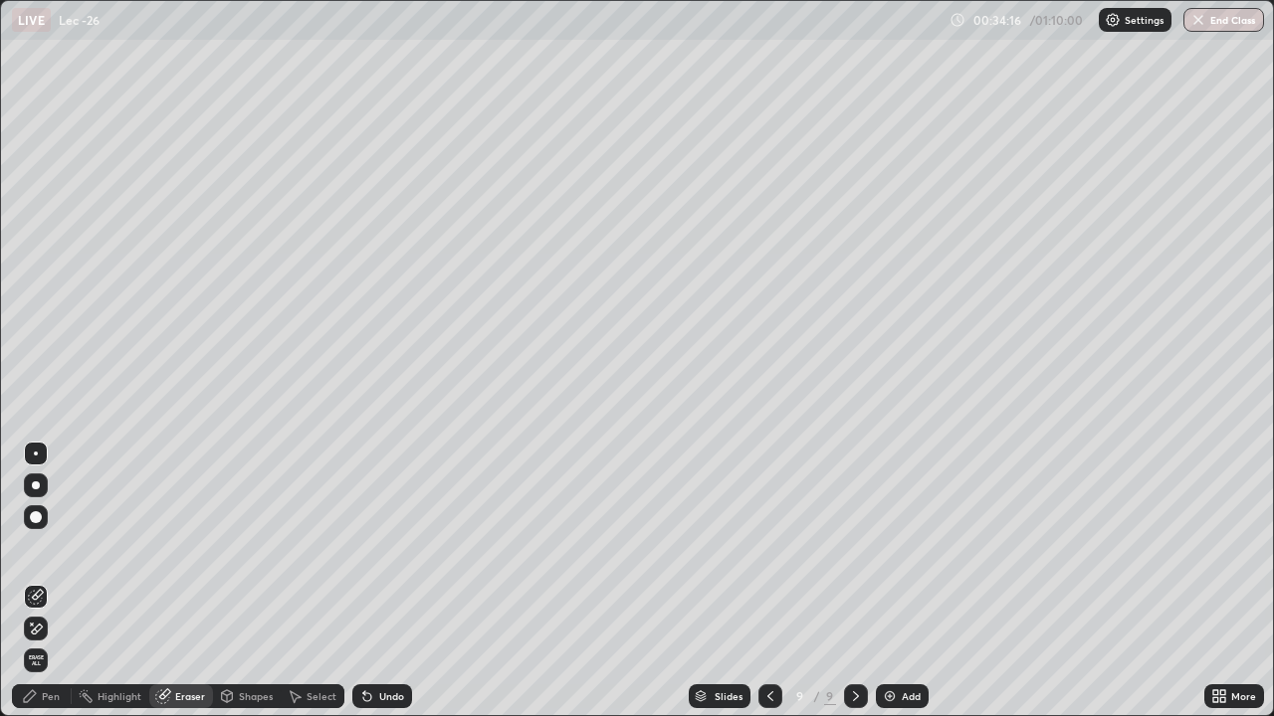
click at [33, 589] on icon at bounding box center [30, 696] width 16 height 16
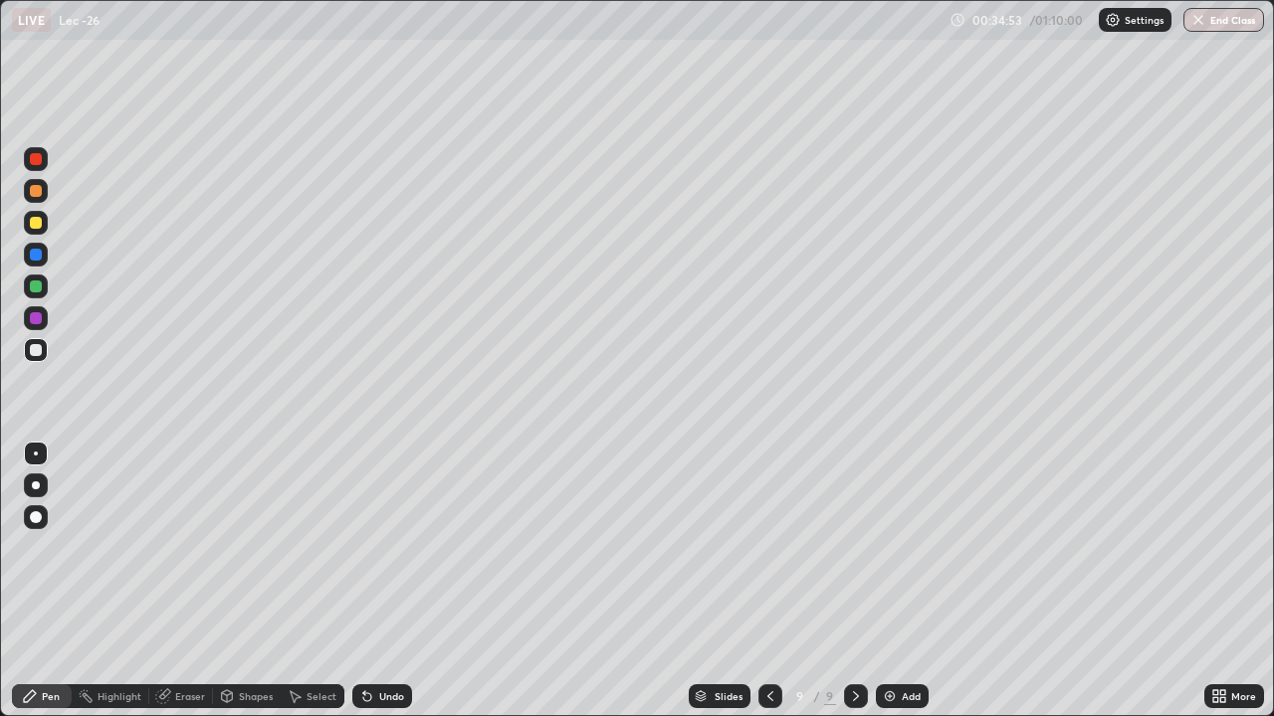
click at [382, 589] on div "Undo" at bounding box center [382, 697] width 60 height 24
click at [899, 589] on div "Add" at bounding box center [902, 697] width 53 height 24
click at [371, 589] on icon at bounding box center [367, 696] width 16 height 16
click at [364, 589] on icon at bounding box center [367, 697] width 8 height 8
click at [371, 589] on icon at bounding box center [367, 696] width 16 height 16
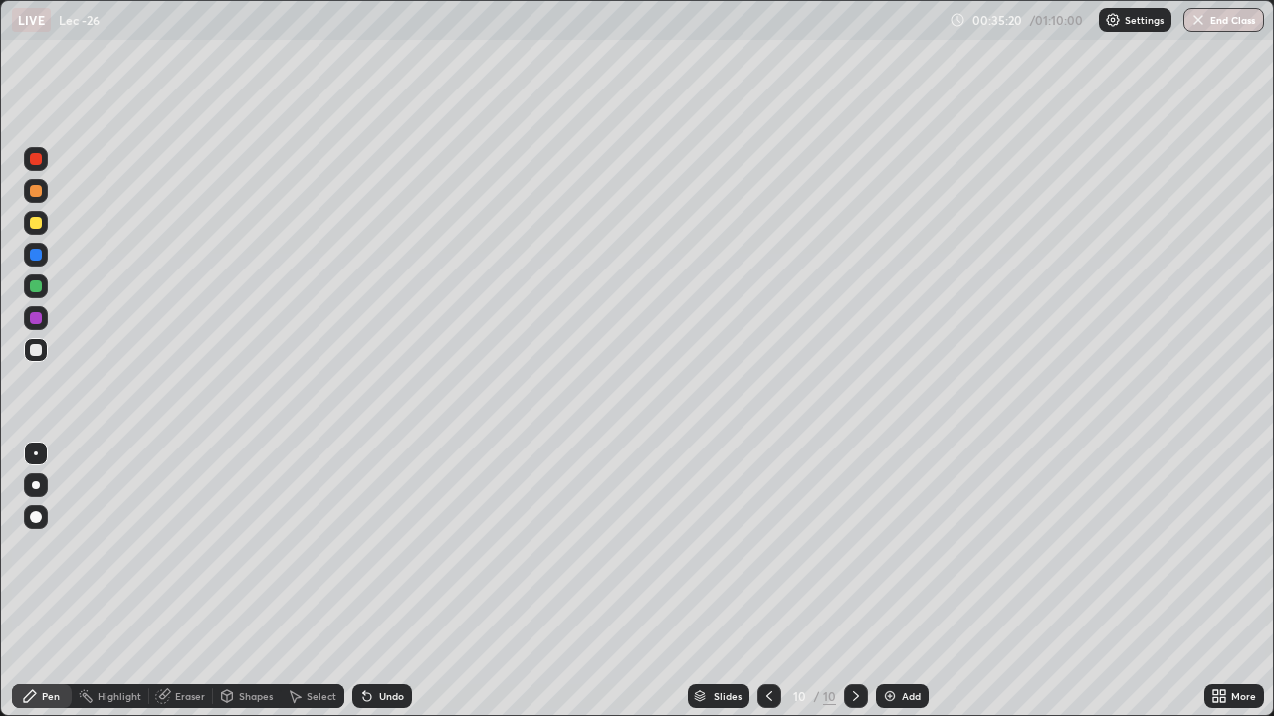
click at [370, 589] on icon at bounding box center [367, 696] width 16 height 16
click at [766, 589] on icon at bounding box center [769, 696] width 16 height 16
click at [854, 589] on icon at bounding box center [856, 696] width 16 height 16
click at [907, 589] on div "Add" at bounding box center [902, 697] width 53 height 24
click at [898, 589] on div "Add" at bounding box center [902, 697] width 53 height 24
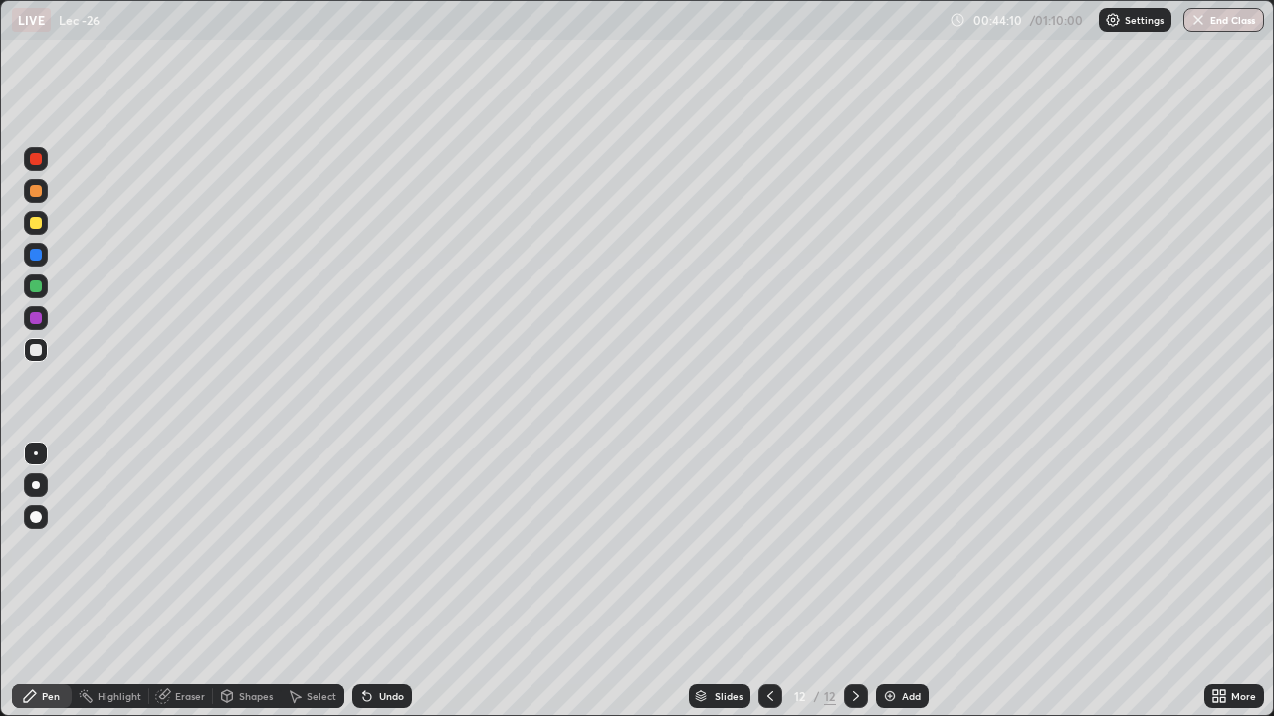
click at [37, 287] on div at bounding box center [36, 287] width 12 height 12
click at [373, 589] on div "Undo" at bounding box center [382, 697] width 60 height 24
click at [380, 589] on div "Undo" at bounding box center [391, 696] width 25 height 10
click at [909, 589] on div "Add" at bounding box center [910, 696] width 19 height 10
click at [39, 355] on div at bounding box center [36, 350] width 12 height 12
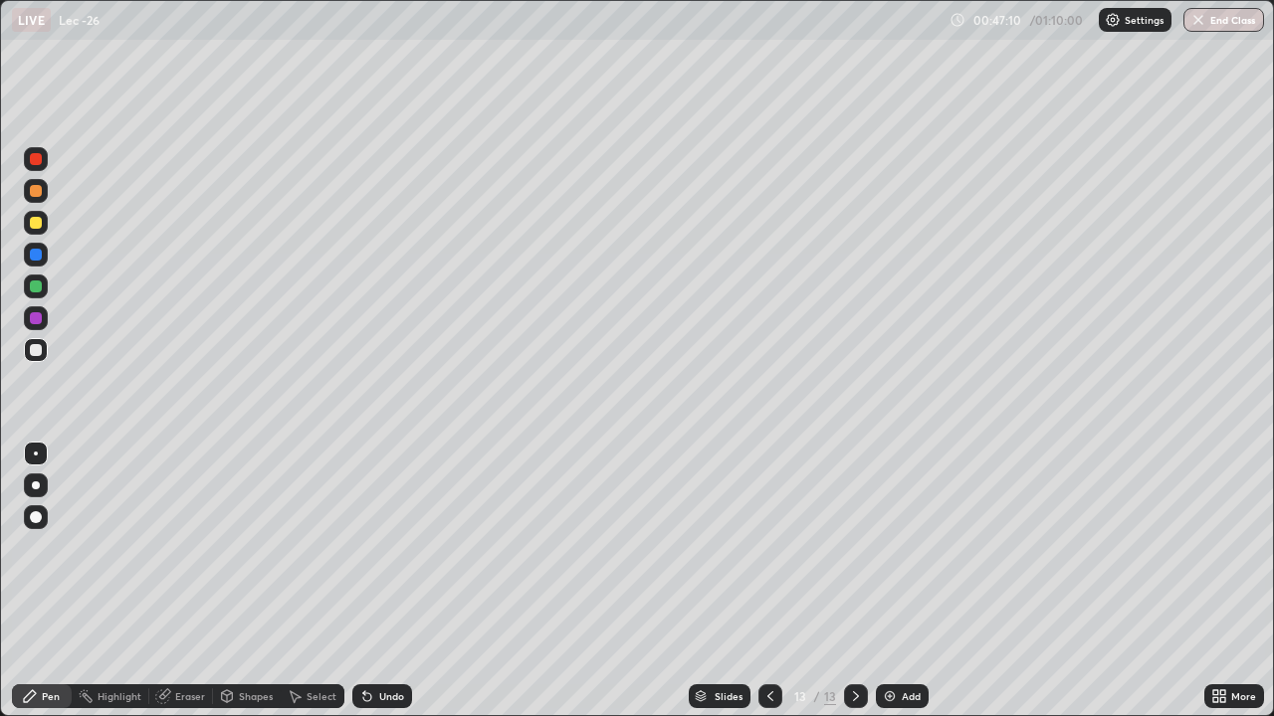
click at [375, 589] on div "Undo" at bounding box center [382, 697] width 60 height 24
click at [901, 589] on div "Add" at bounding box center [910, 696] width 19 height 10
click at [37, 287] on div at bounding box center [36, 287] width 12 height 12
click at [389, 589] on div "Undo" at bounding box center [382, 697] width 60 height 24
click at [382, 589] on div "Undo" at bounding box center [382, 697] width 60 height 24
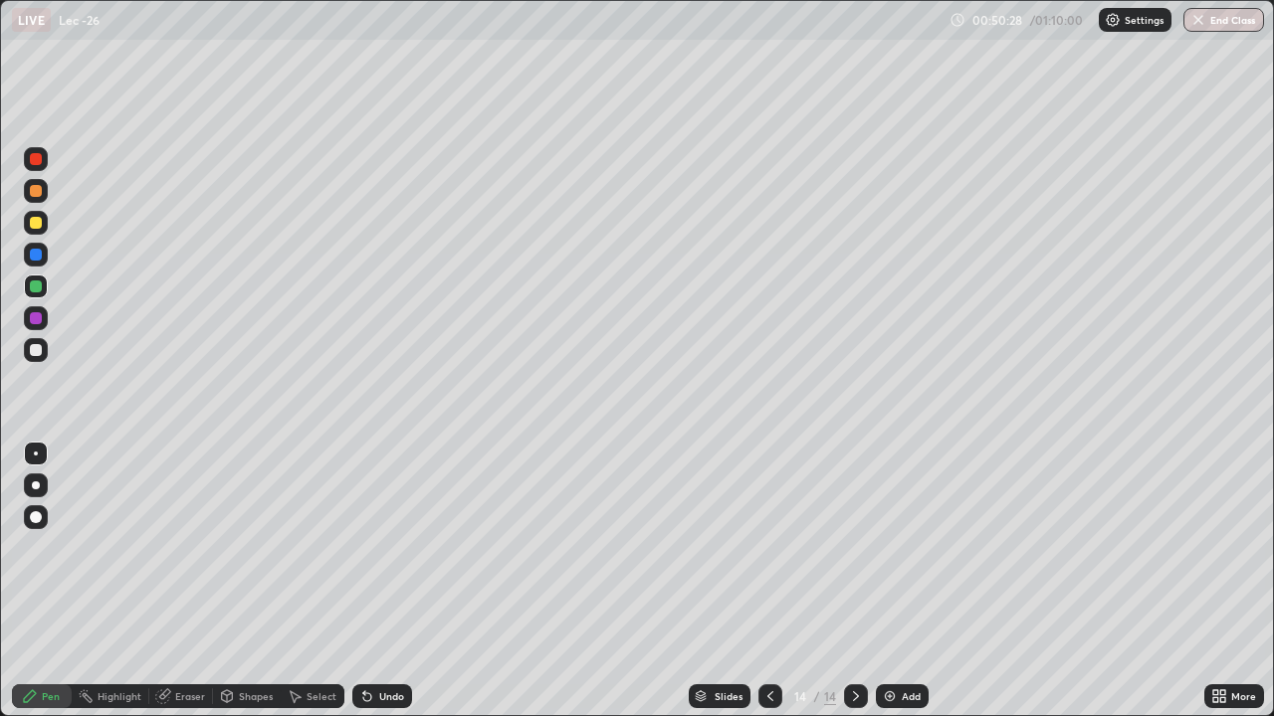
click at [382, 589] on div "Undo" at bounding box center [382, 697] width 60 height 24
click at [383, 589] on div "Undo" at bounding box center [382, 697] width 60 height 24
click at [384, 589] on div "Undo" at bounding box center [382, 697] width 60 height 24
click at [385, 589] on div "Undo" at bounding box center [382, 697] width 60 height 24
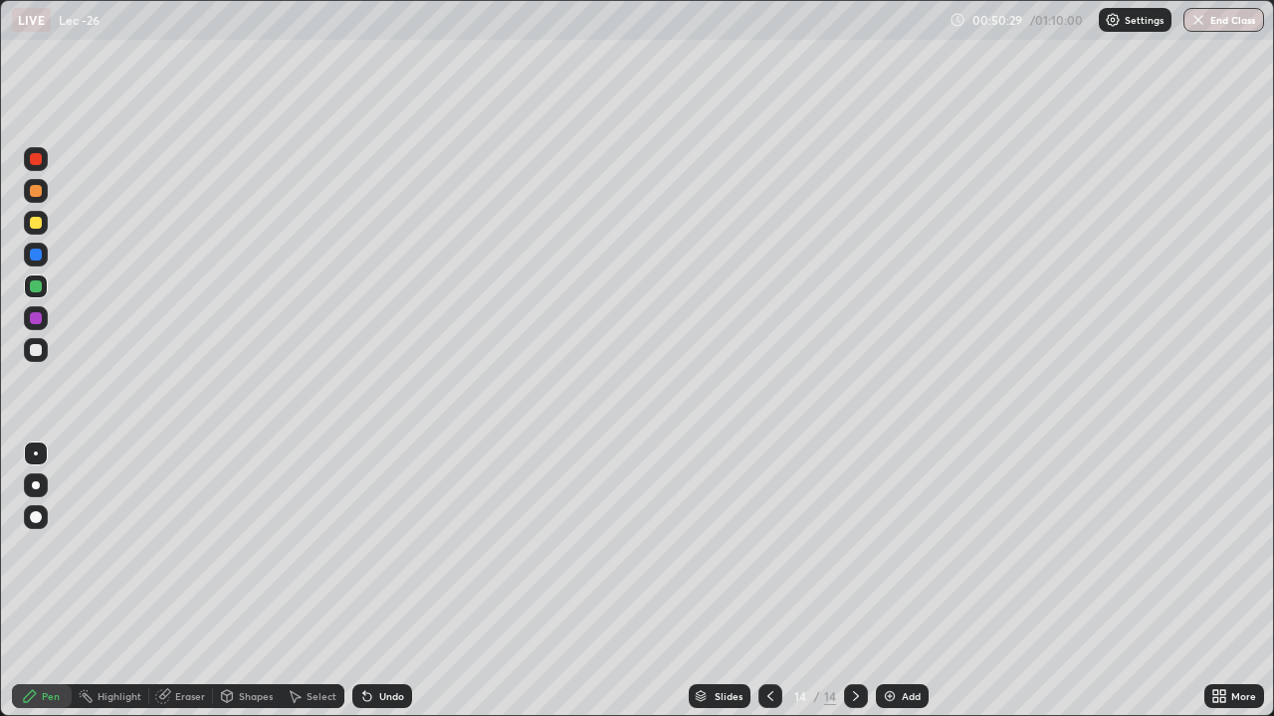
click at [386, 589] on div "Undo" at bounding box center [382, 697] width 60 height 24
click at [388, 589] on div "Undo" at bounding box center [382, 697] width 60 height 24
click at [384, 589] on div "Undo" at bounding box center [382, 697] width 60 height 24
click at [385, 589] on div "Undo" at bounding box center [382, 697] width 60 height 24
click at [768, 589] on icon at bounding box center [770, 696] width 16 height 16
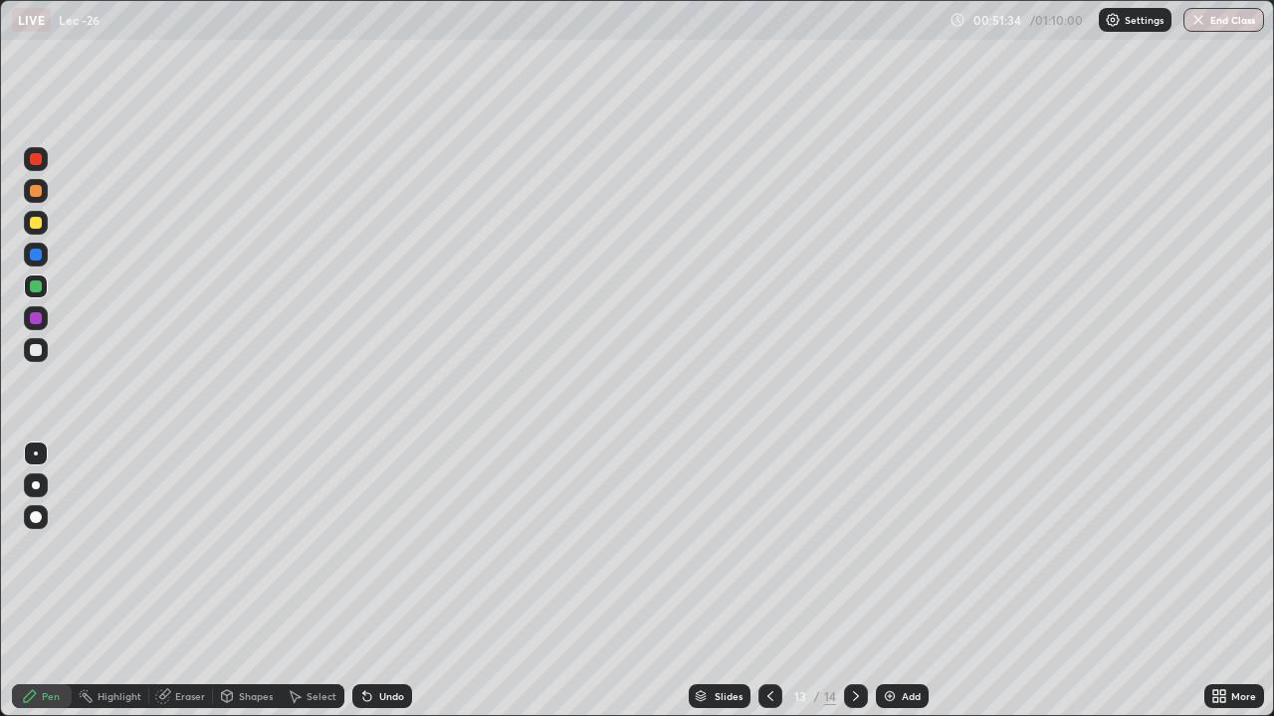
click at [856, 589] on icon at bounding box center [856, 696] width 6 height 10
click at [383, 589] on div "Undo" at bounding box center [391, 696] width 25 height 10
click at [383, 589] on div "Undo" at bounding box center [382, 697] width 60 height 24
click at [379, 589] on div "Undo" at bounding box center [391, 696] width 25 height 10
click at [388, 589] on div "Undo" at bounding box center [391, 696] width 25 height 10
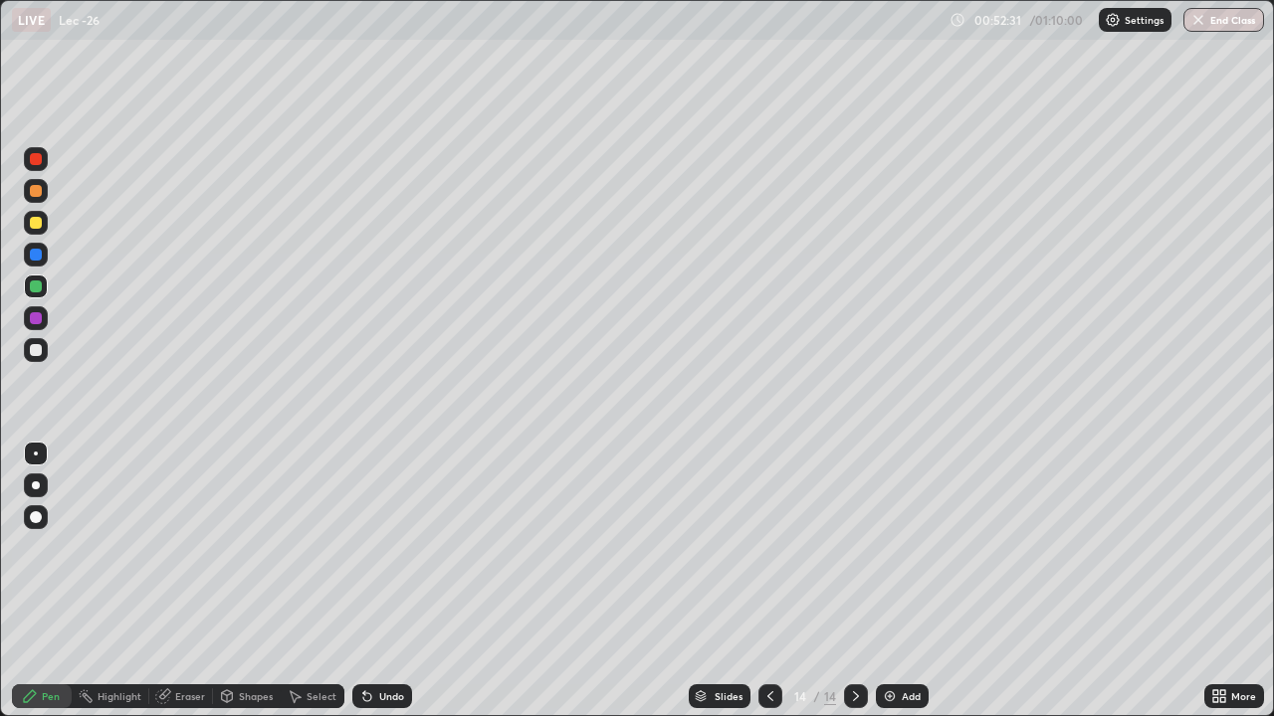
click at [384, 589] on div "Undo" at bounding box center [382, 697] width 60 height 24
click at [388, 589] on div "Undo" at bounding box center [391, 696] width 25 height 10
click at [918, 589] on div "Add" at bounding box center [902, 697] width 53 height 24
click at [379, 589] on div "Undo" at bounding box center [391, 696] width 25 height 10
click at [906, 589] on div "Add" at bounding box center [910, 696] width 19 height 10
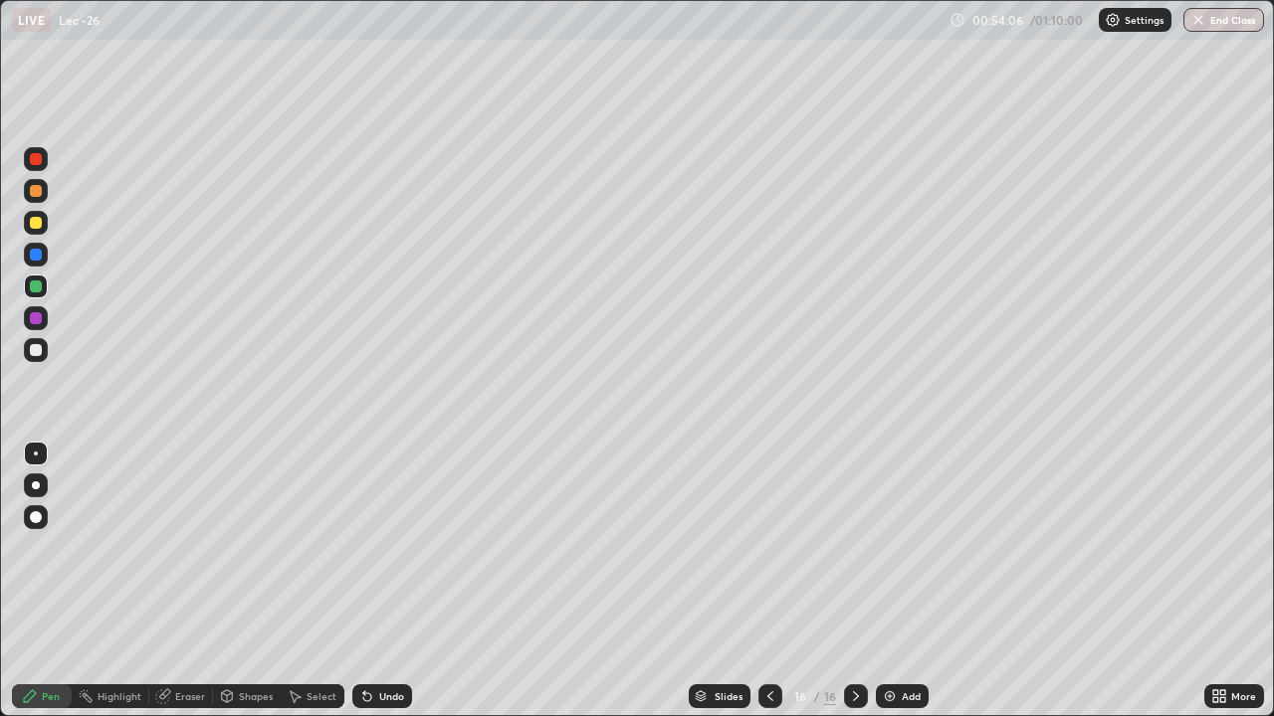
click at [46, 355] on div at bounding box center [36, 350] width 24 height 24
click at [385, 589] on div "Undo" at bounding box center [391, 696] width 25 height 10
click at [383, 589] on div "Undo" at bounding box center [391, 696] width 25 height 10
click at [382, 589] on div "Undo" at bounding box center [391, 696] width 25 height 10
click at [380, 589] on div "Undo" at bounding box center [391, 696] width 25 height 10
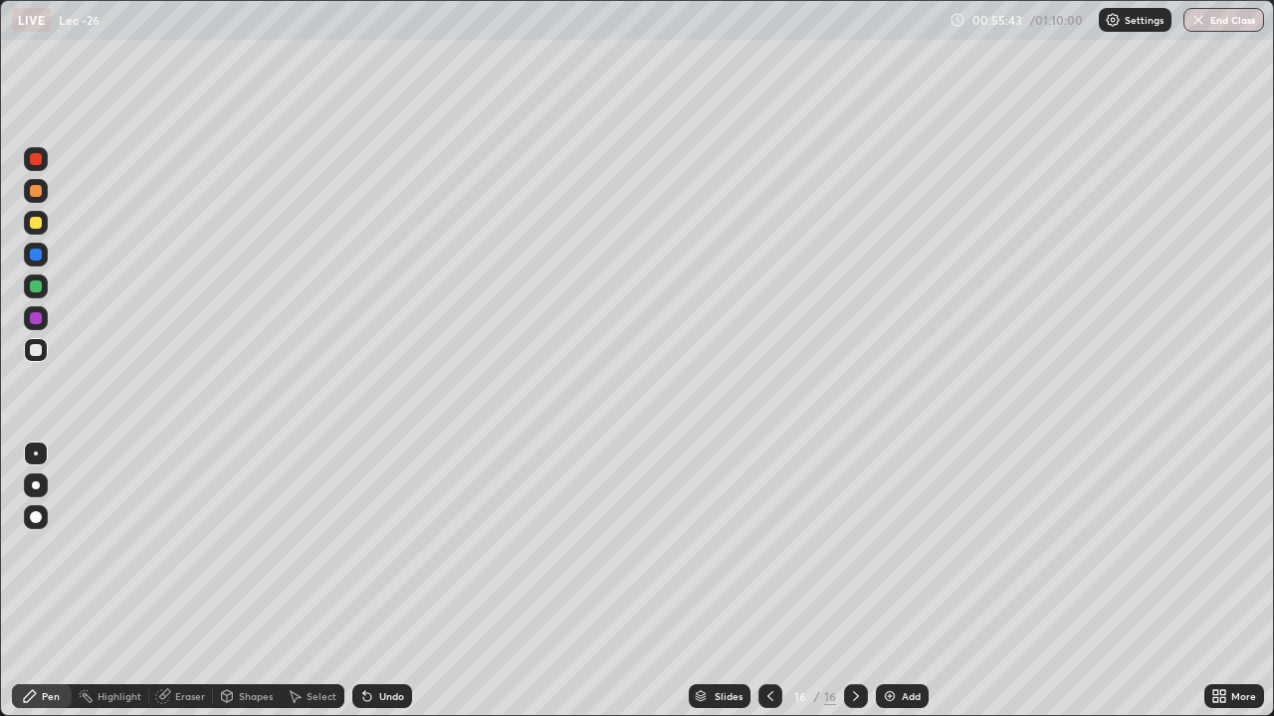
click at [379, 589] on div "Undo" at bounding box center [391, 696] width 25 height 10
click at [375, 589] on div "Undo" at bounding box center [382, 697] width 60 height 24
click at [374, 589] on div "Undo" at bounding box center [382, 697] width 60 height 24
click at [373, 589] on div "Undo" at bounding box center [382, 697] width 60 height 24
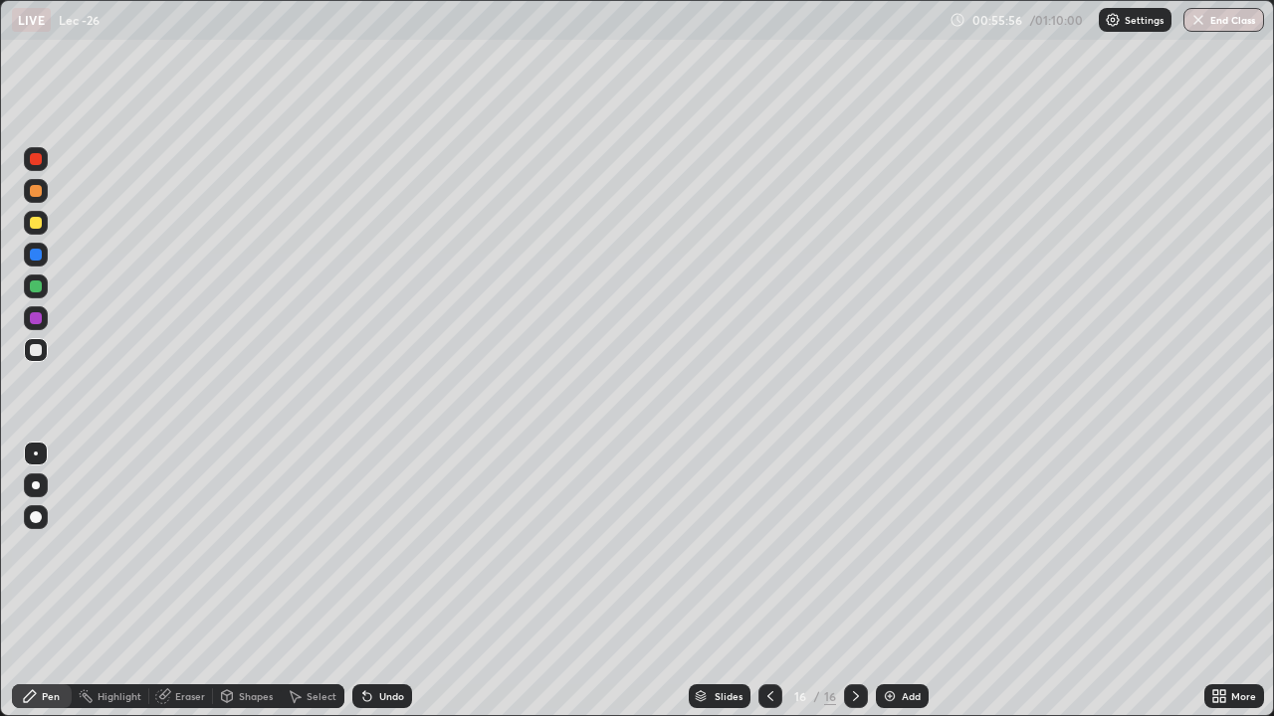
click at [372, 589] on icon at bounding box center [367, 696] width 16 height 16
click at [379, 589] on div "Undo" at bounding box center [391, 696] width 25 height 10
click at [377, 589] on div "Undo" at bounding box center [382, 697] width 60 height 24
click at [379, 589] on div "Undo" at bounding box center [391, 696] width 25 height 10
click at [374, 589] on div "Undo" at bounding box center [382, 697] width 60 height 24
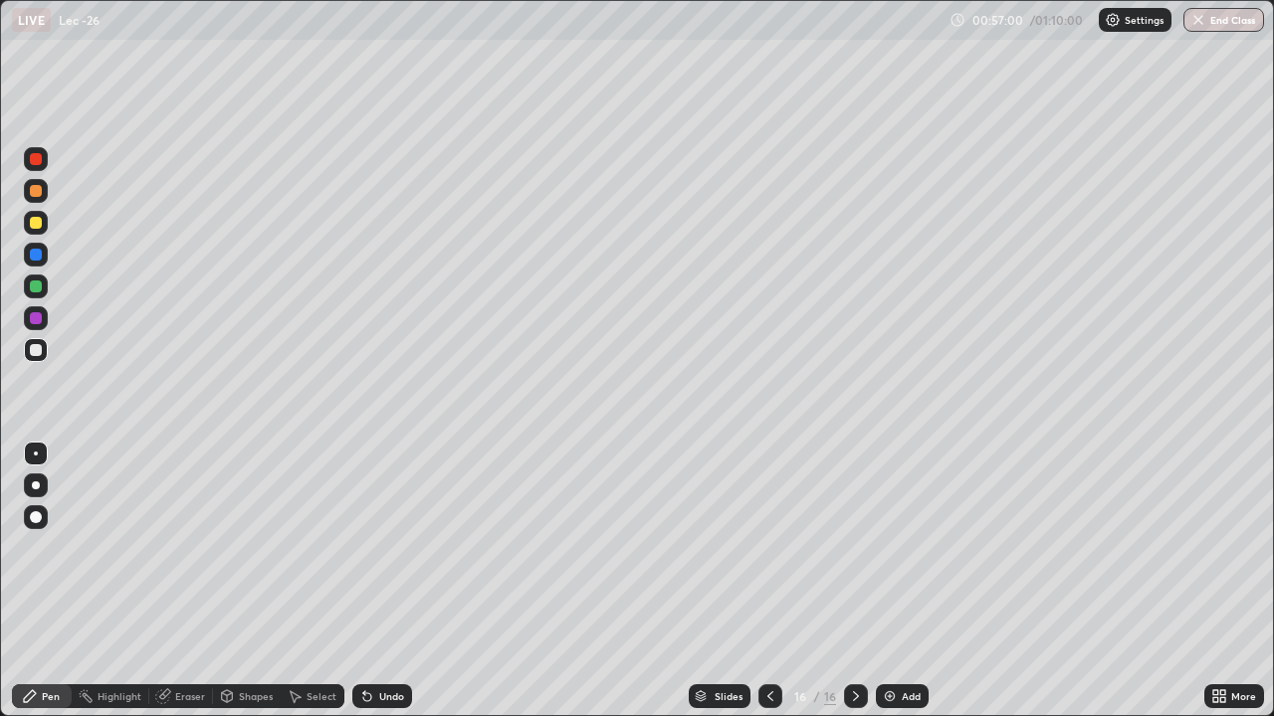
click at [372, 589] on div "Undo" at bounding box center [382, 697] width 60 height 24
click at [903, 589] on div "Add" at bounding box center [910, 696] width 19 height 10
click at [41, 345] on div at bounding box center [36, 350] width 12 height 12
click at [382, 589] on div "Undo" at bounding box center [391, 696] width 25 height 10
click at [385, 589] on div "Undo" at bounding box center [391, 696] width 25 height 10
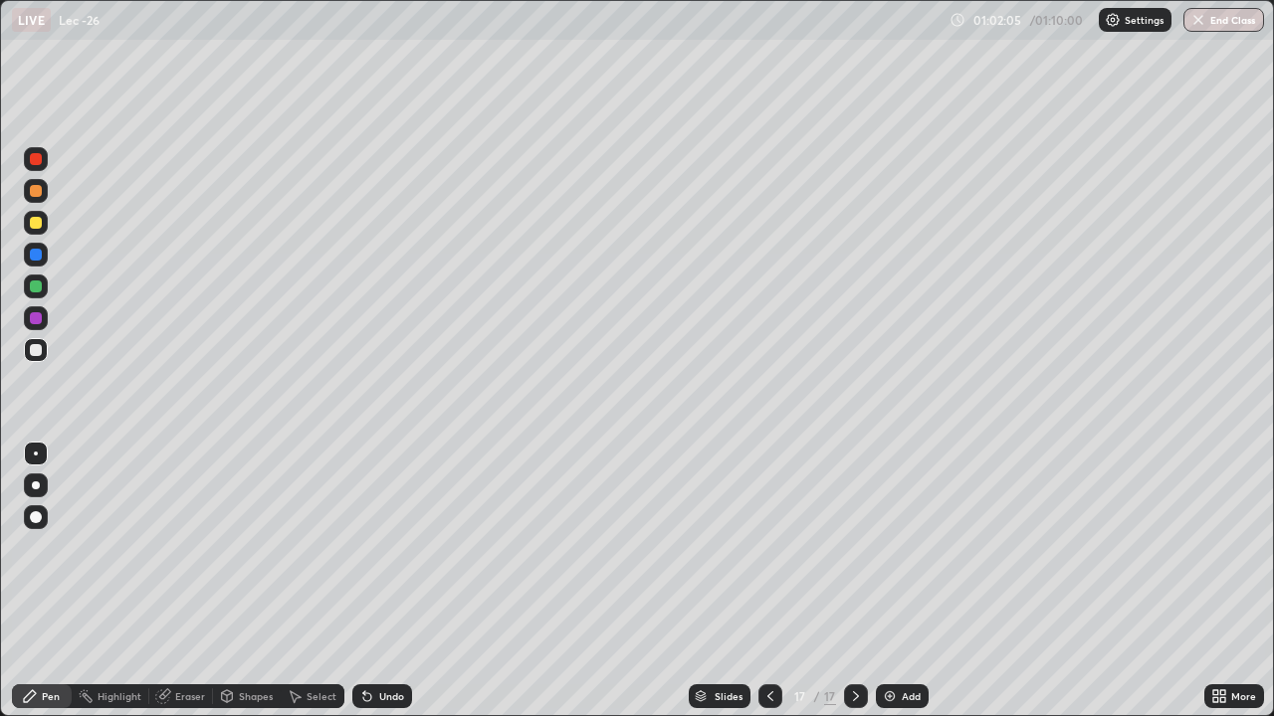
click at [906, 589] on div "Add" at bounding box center [902, 697] width 53 height 24
click at [768, 589] on icon at bounding box center [770, 696] width 16 height 16
click at [859, 589] on icon at bounding box center [856, 696] width 16 height 16
click at [382, 589] on div "Undo" at bounding box center [382, 697] width 60 height 24
click at [379, 589] on div "Undo" at bounding box center [391, 696] width 25 height 10
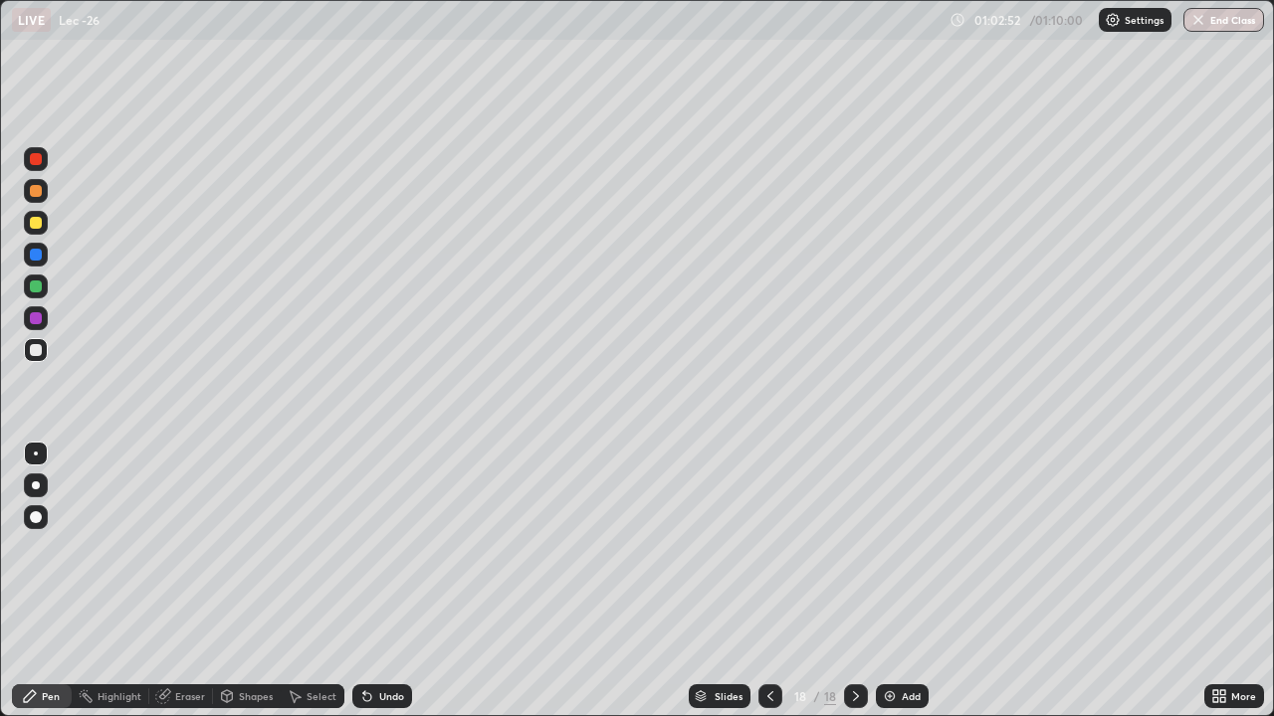
click at [375, 589] on div "Undo" at bounding box center [382, 697] width 60 height 24
click at [372, 589] on div "Undo" at bounding box center [382, 697] width 60 height 24
click at [907, 589] on div "Add" at bounding box center [902, 697] width 53 height 24
click at [768, 589] on icon at bounding box center [770, 696] width 16 height 16
click at [855, 589] on icon at bounding box center [856, 696] width 16 height 16
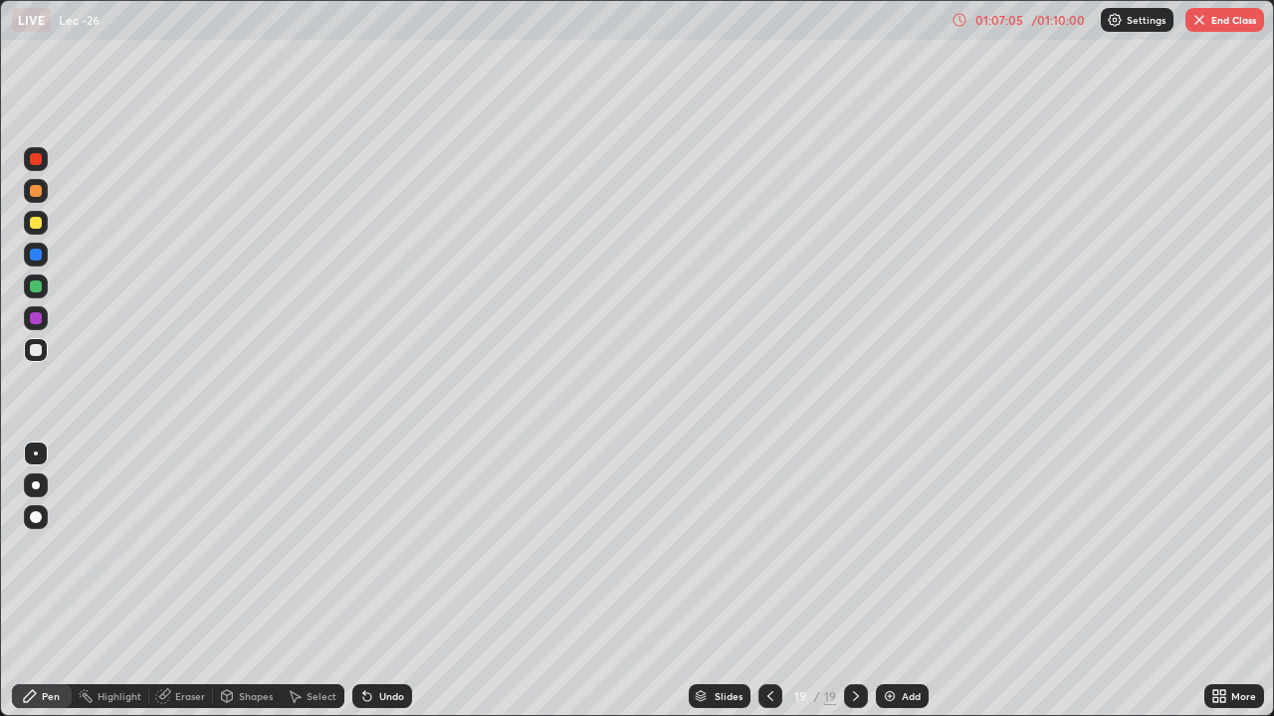
click at [317, 589] on div "Select" at bounding box center [313, 697] width 64 height 24
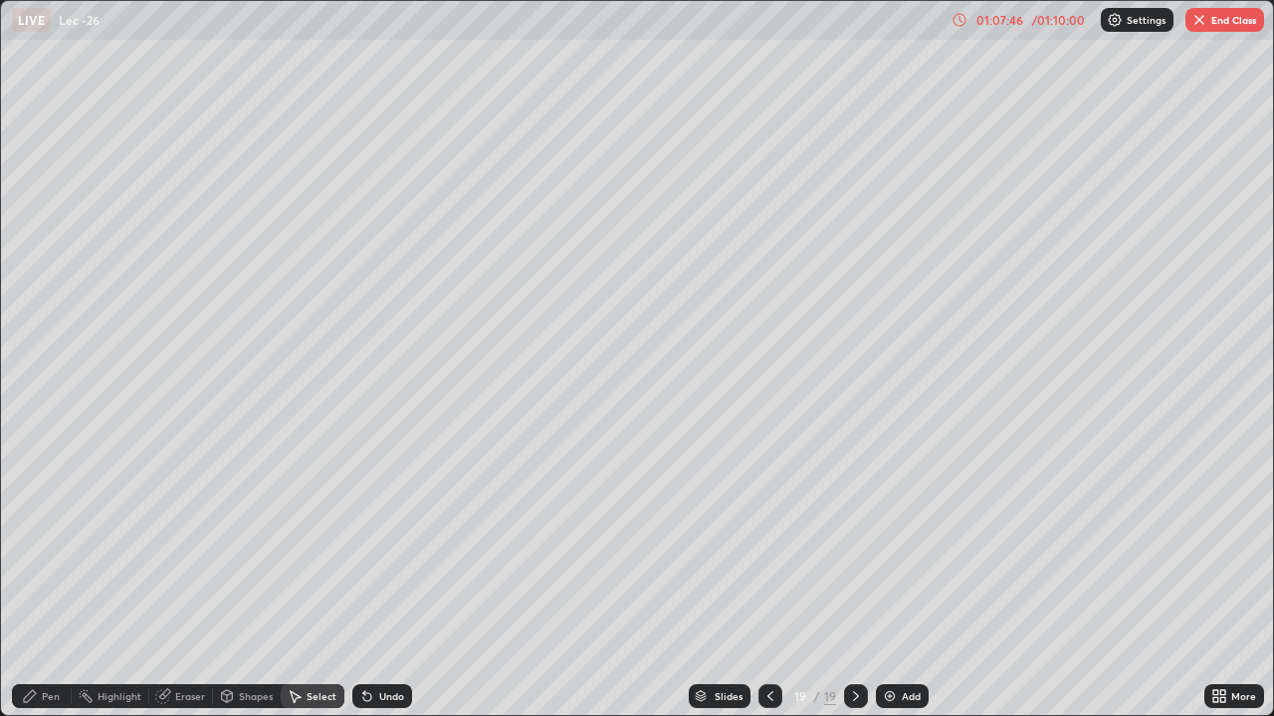
click at [768, 589] on icon at bounding box center [770, 696] width 16 height 16
click at [50, 589] on div "Pen" at bounding box center [51, 696] width 18 height 10
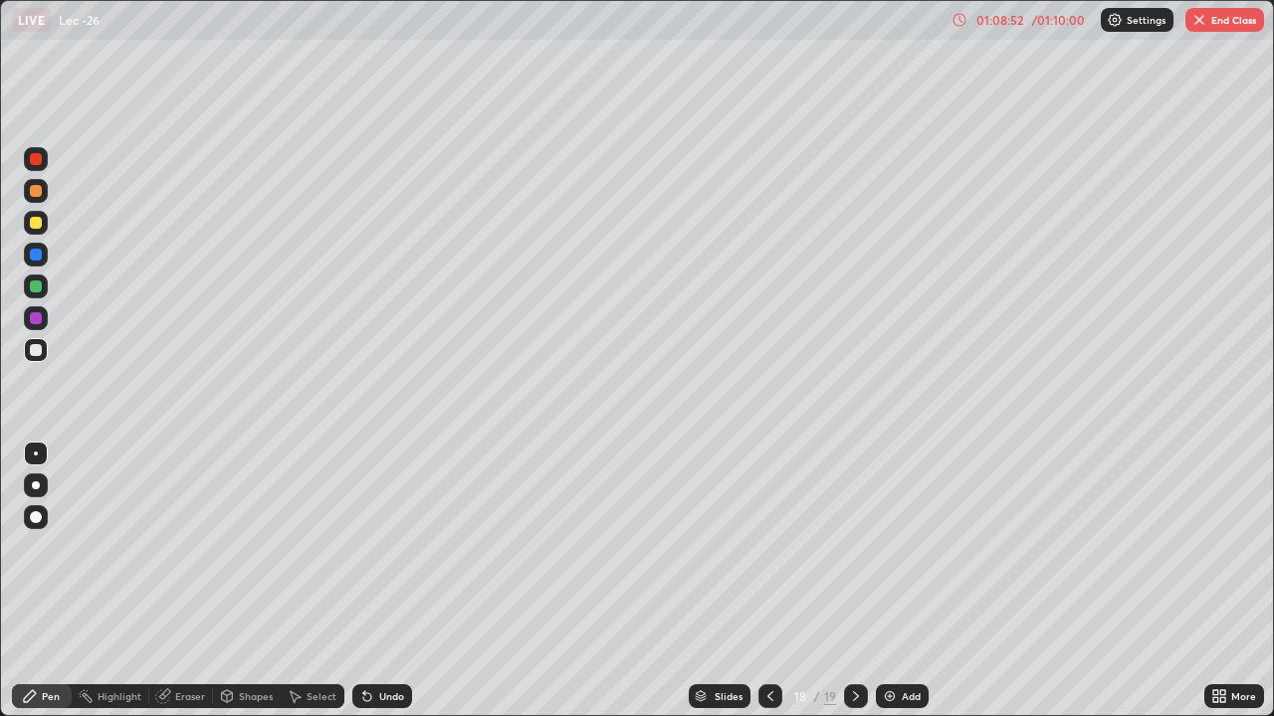
click at [184, 589] on div "Eraser" at bounding box center [190, 696] width 30 height 10
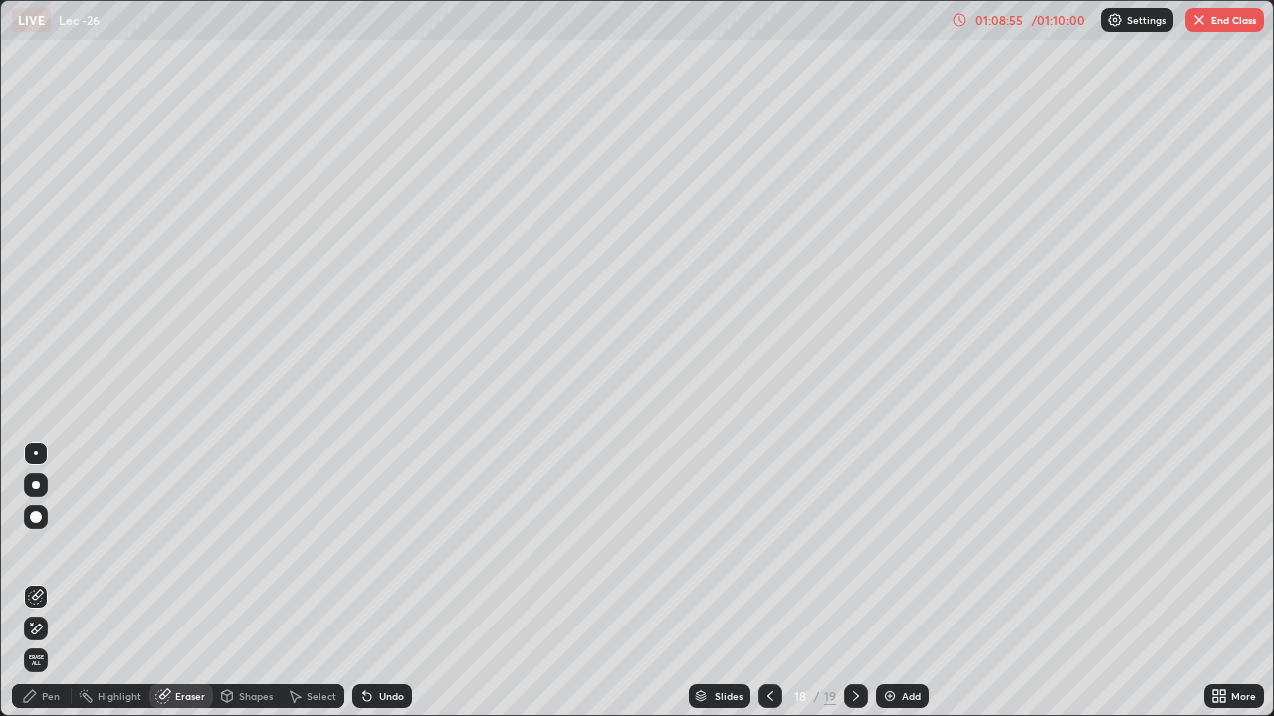
click at [40, 589] on div "Pen" at bounding box center [42, 697] width 60 height 24
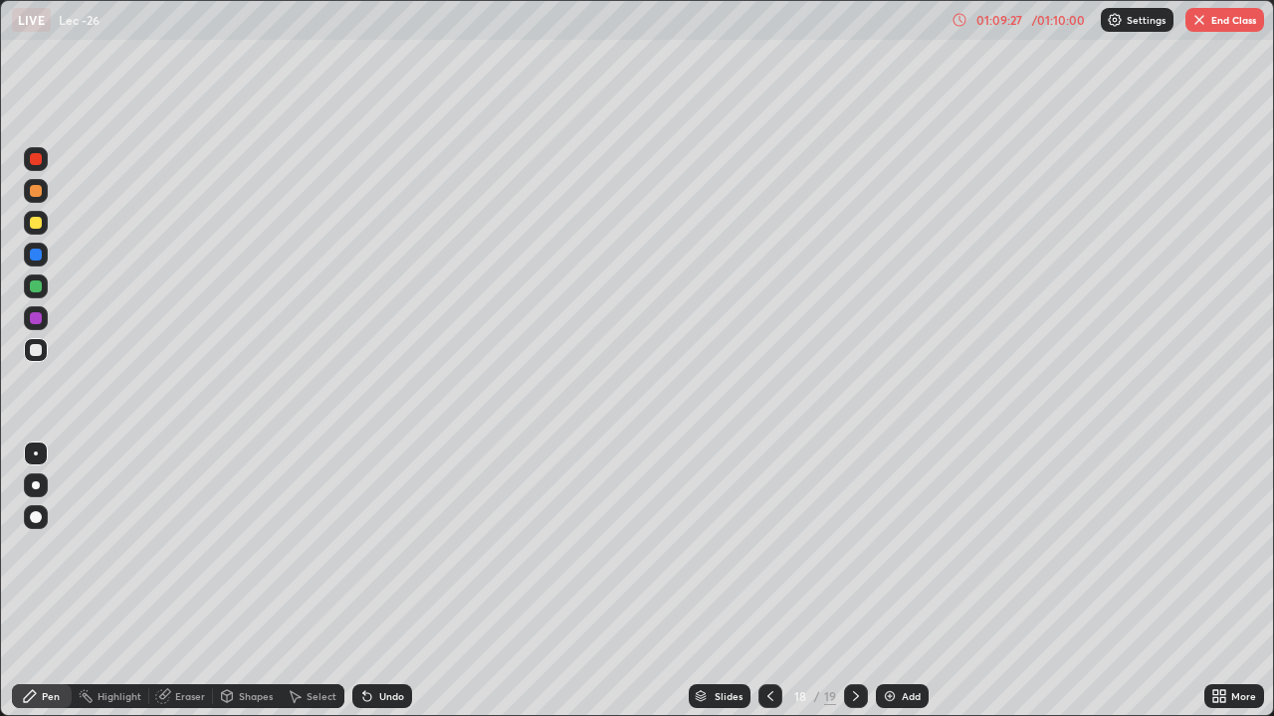
click at [901, 589] on div "Add" at bounding box center [910, 696] width 19 height 10
click at [768, 589] on icon at bounding box center [769, 696] width 16 height 16
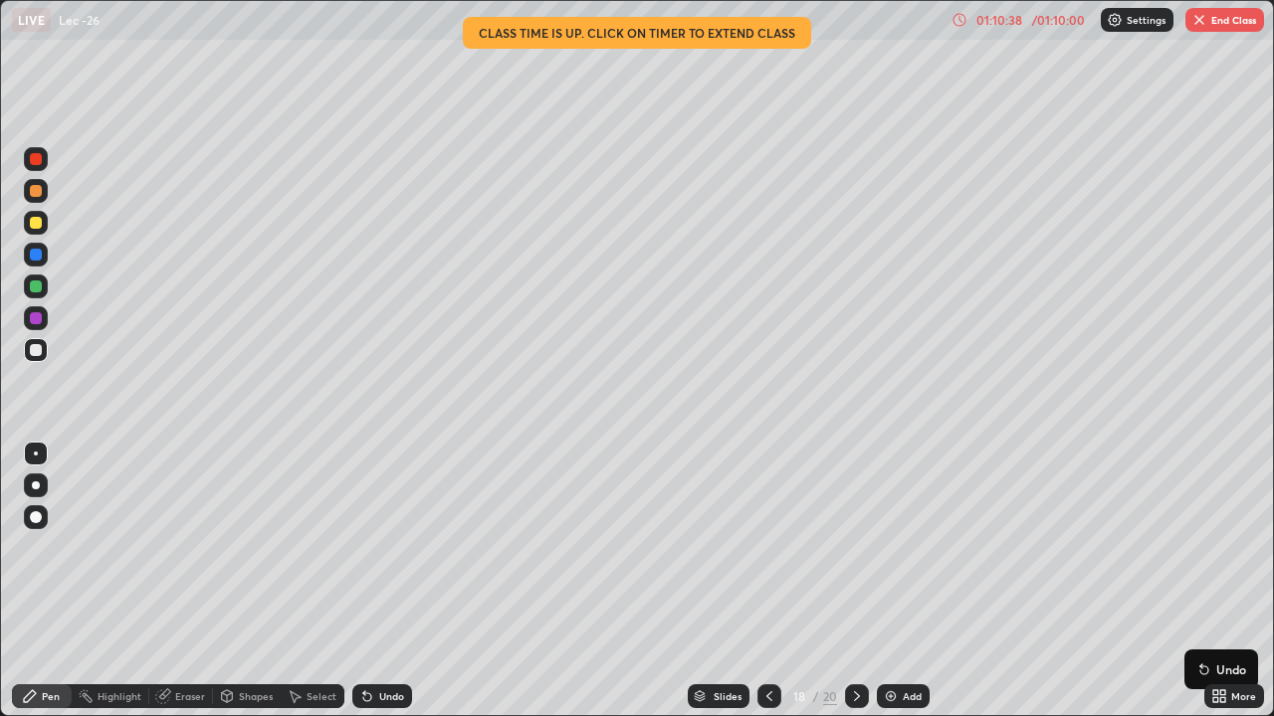
click at [854, 589] on icon at bounding box center [857, 696] width 6 height 10
click at [855, 589] on icon at bounding box center [857, 696] width 16 height 16
click at [1212, 23] on button "End Class" at bounding box center [1224, 20] width 79 height 24
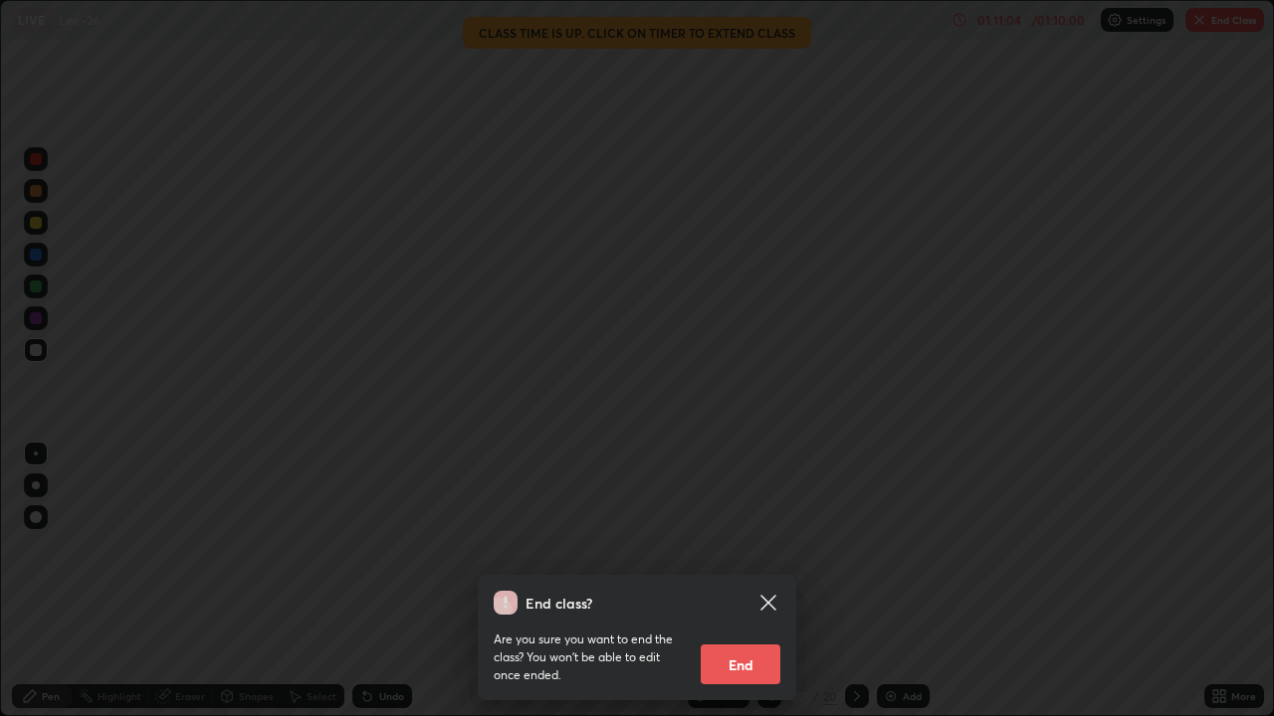
click at [749, 589] on button "End" at bounding box center [740, 665] width 80 height 40
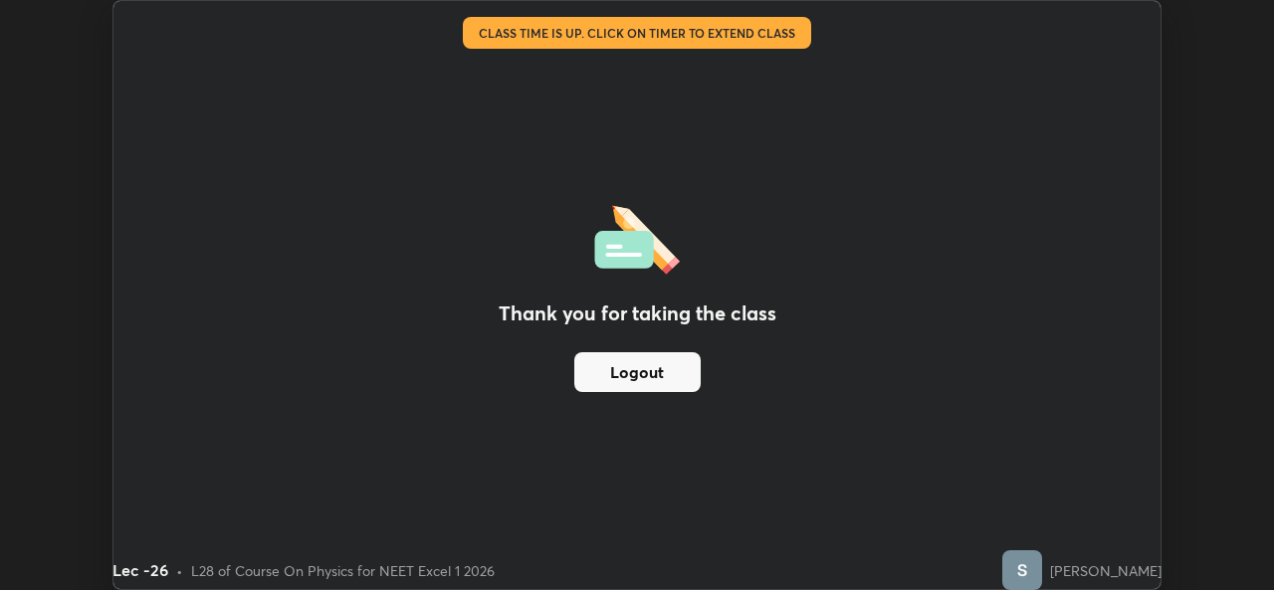
scroll to position [98903, 98219]
